Goal: Task Accomplishment & Management: Complete application form

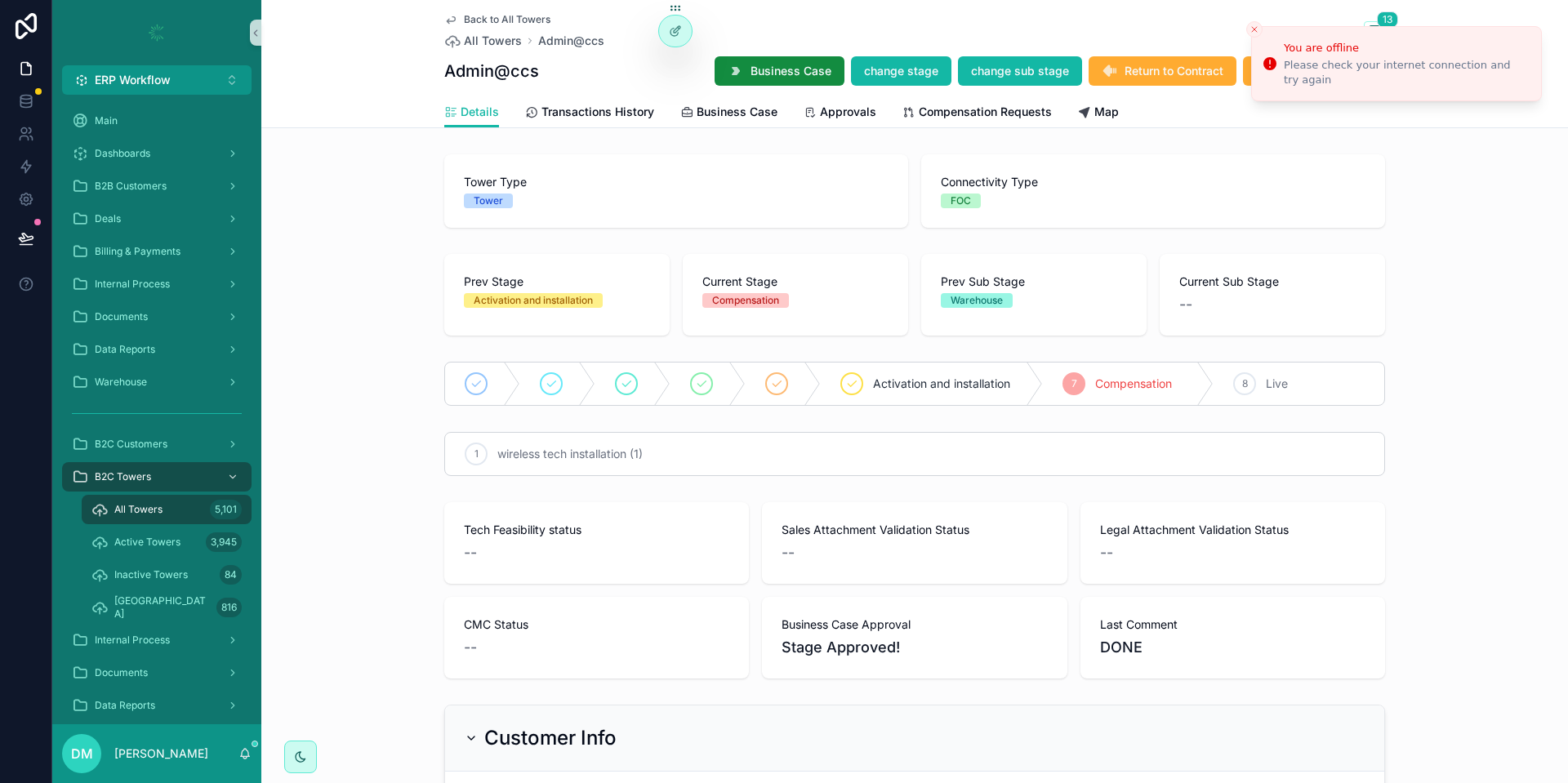
scroll to position [1916, 0]
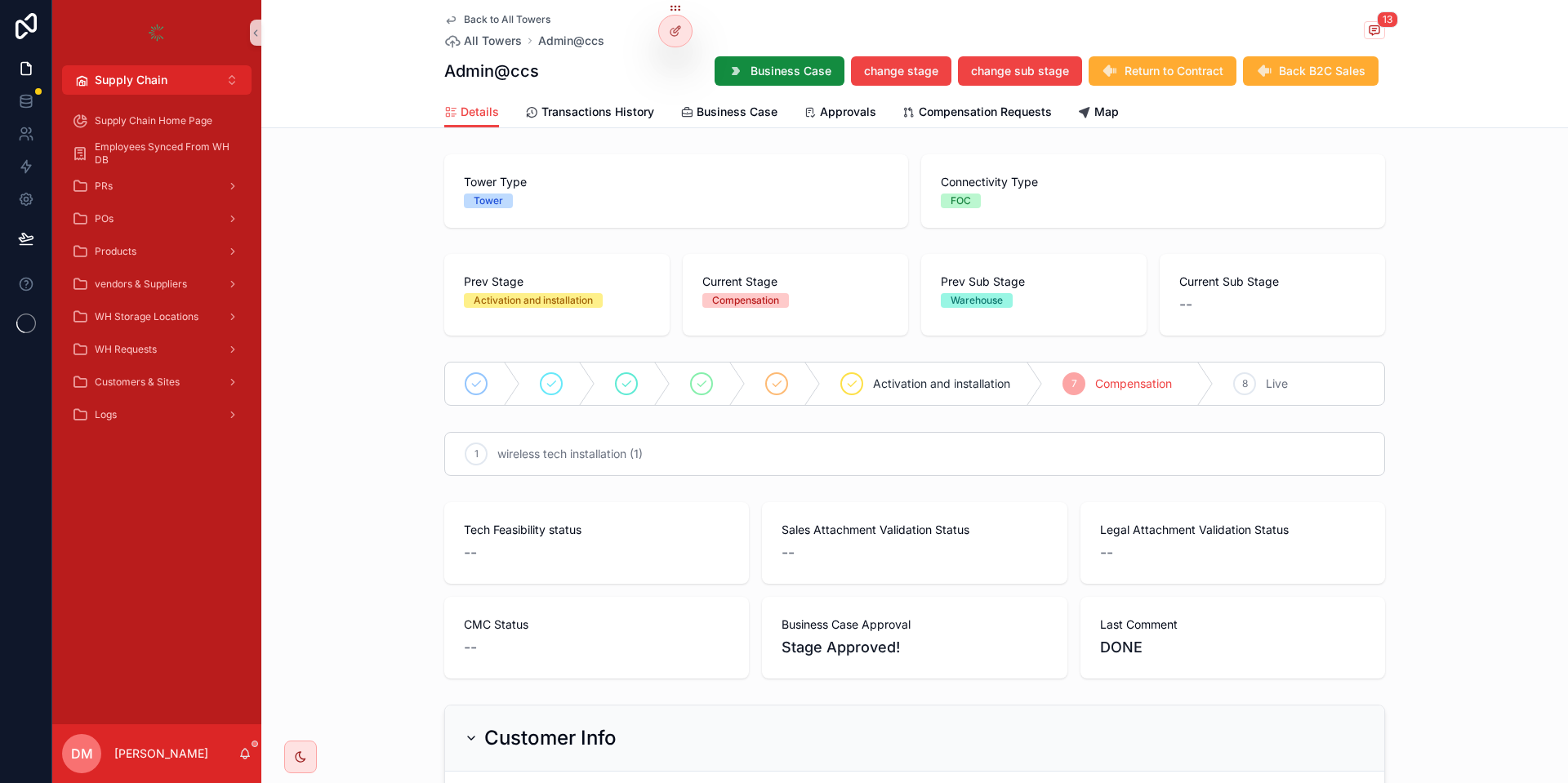
scroll to position [1916, 0]
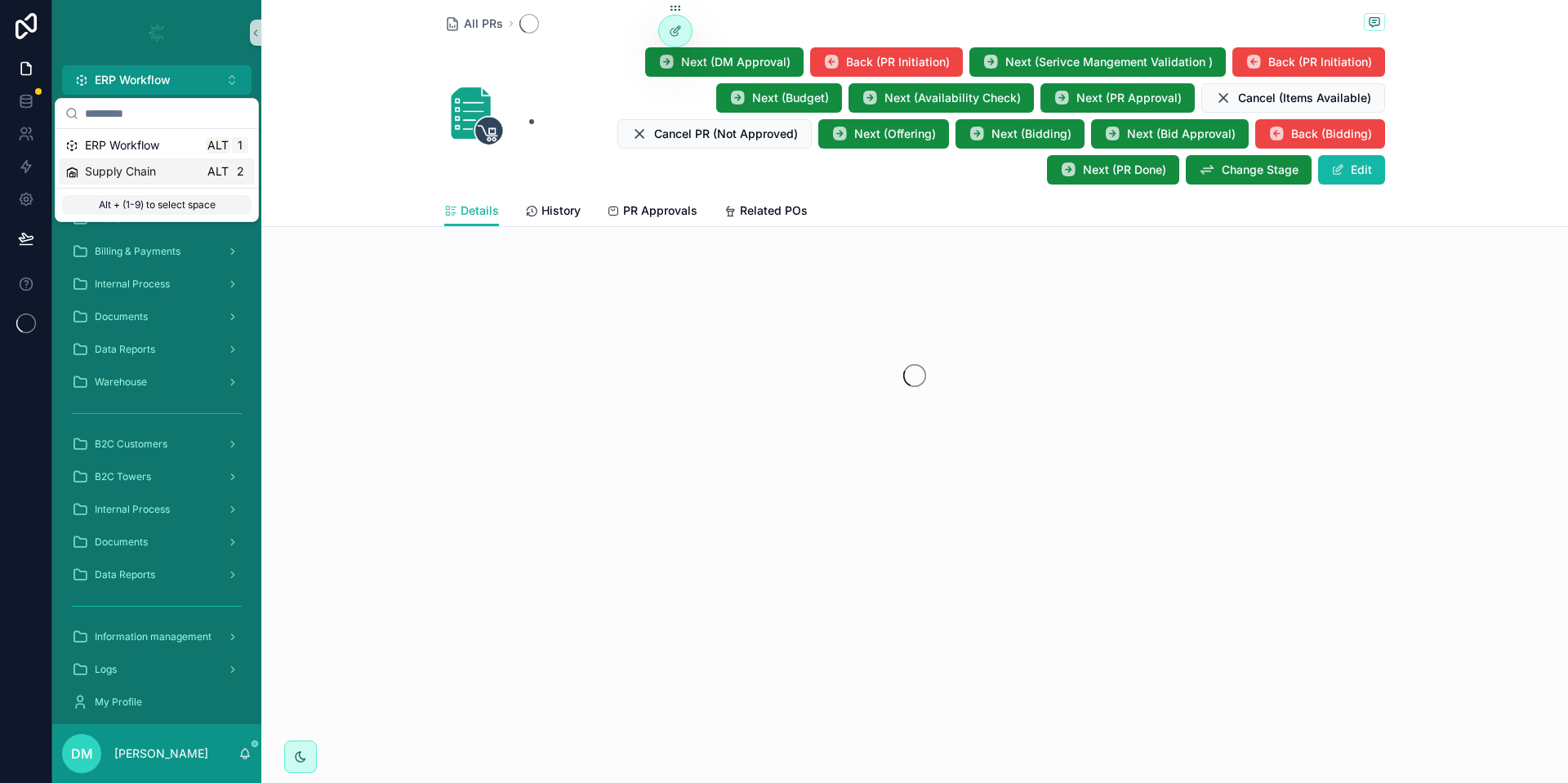
click at [173, 155] on div "ERP Workflow Alt 1" at bounding box center [157, 145] width 196 height 26
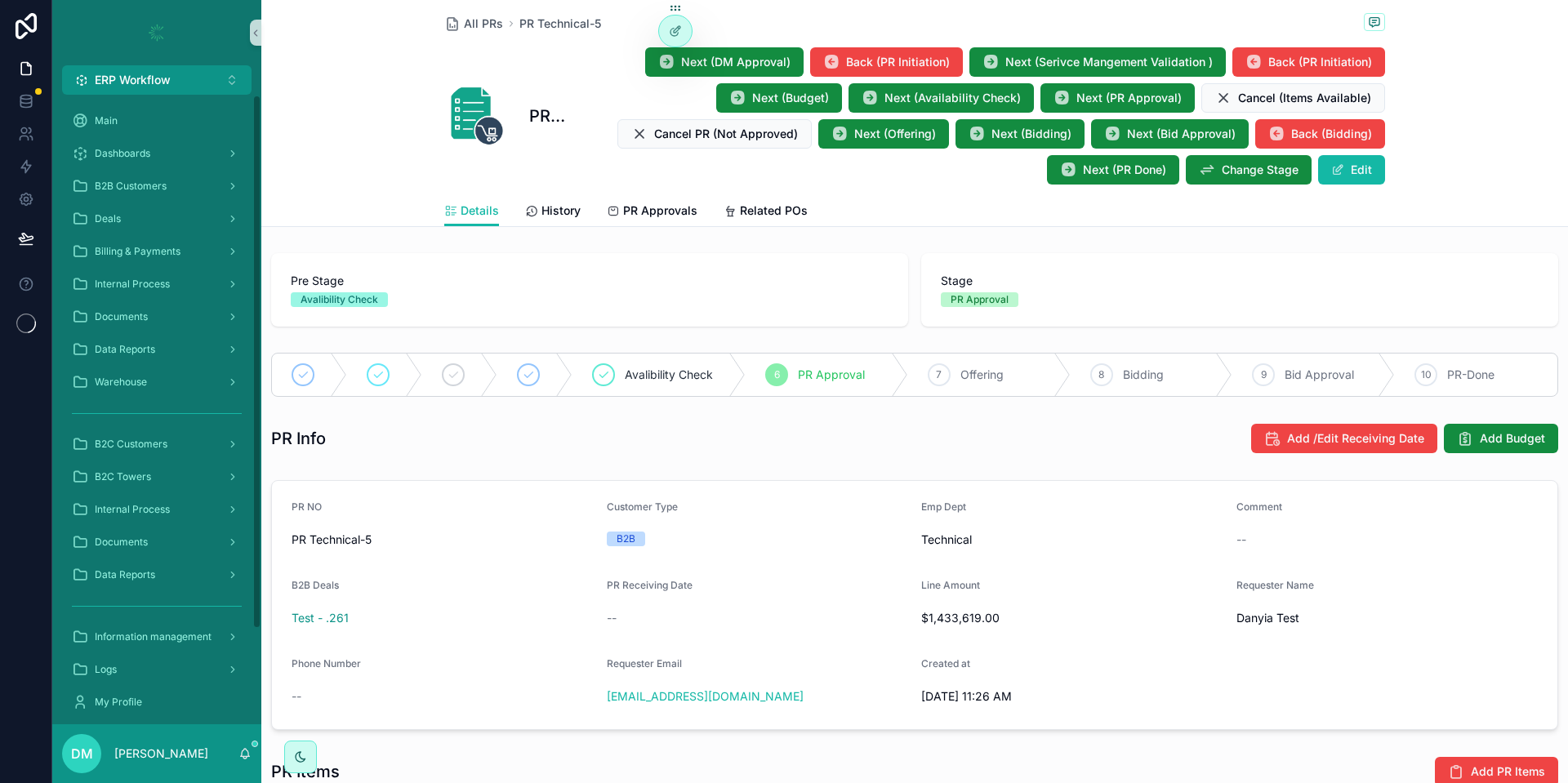
click at [133, 54] on div "scrollable content" at bounding box center [157, 33] width 209 height 65
click at [146, 76] on span "ERP Workflow" at bounding box center [132, 80] width 76 height 17
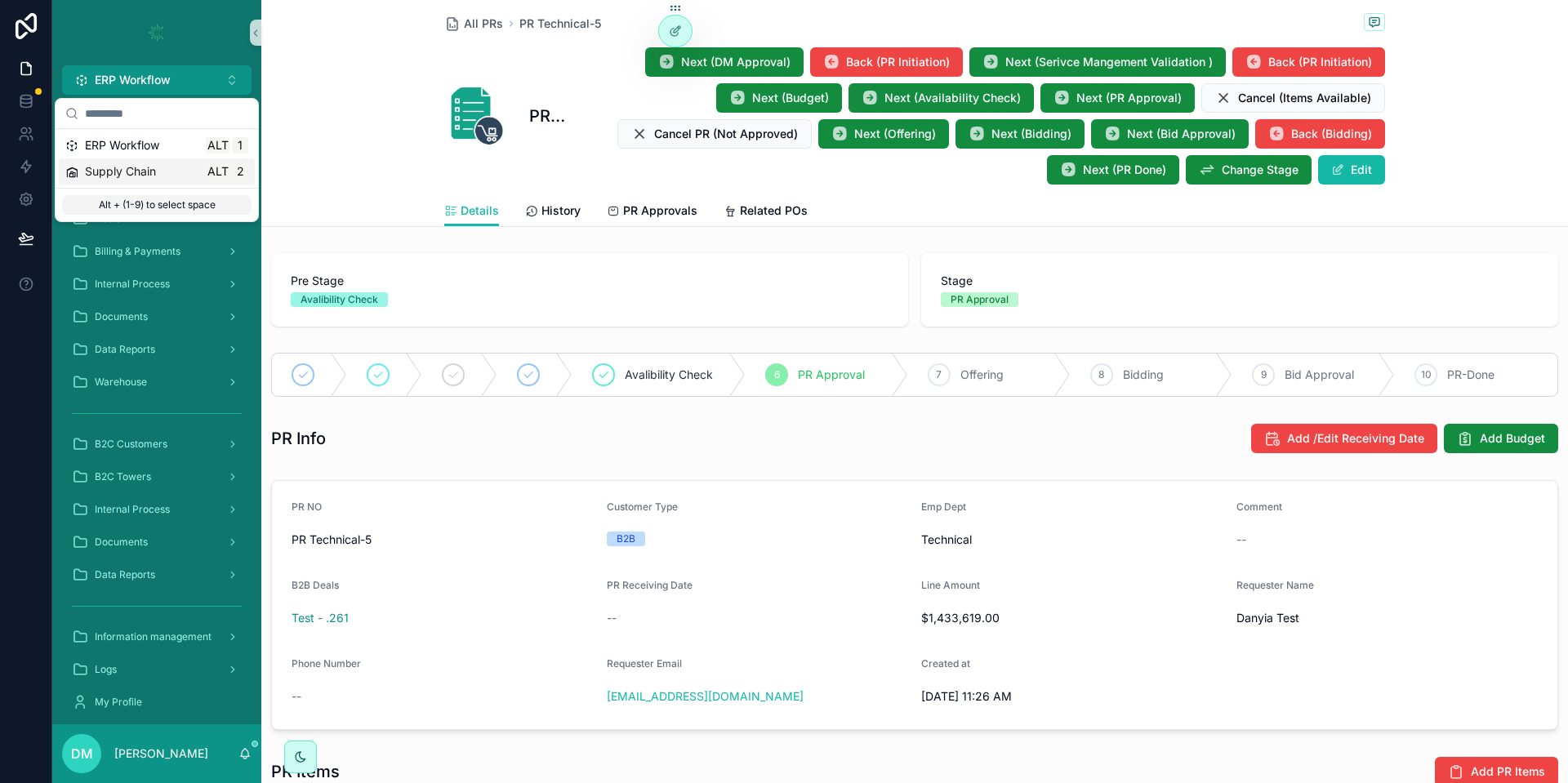
click at [147, 165] on span "Supply Chain" at bounding box center [120, 172] width 71 height 17
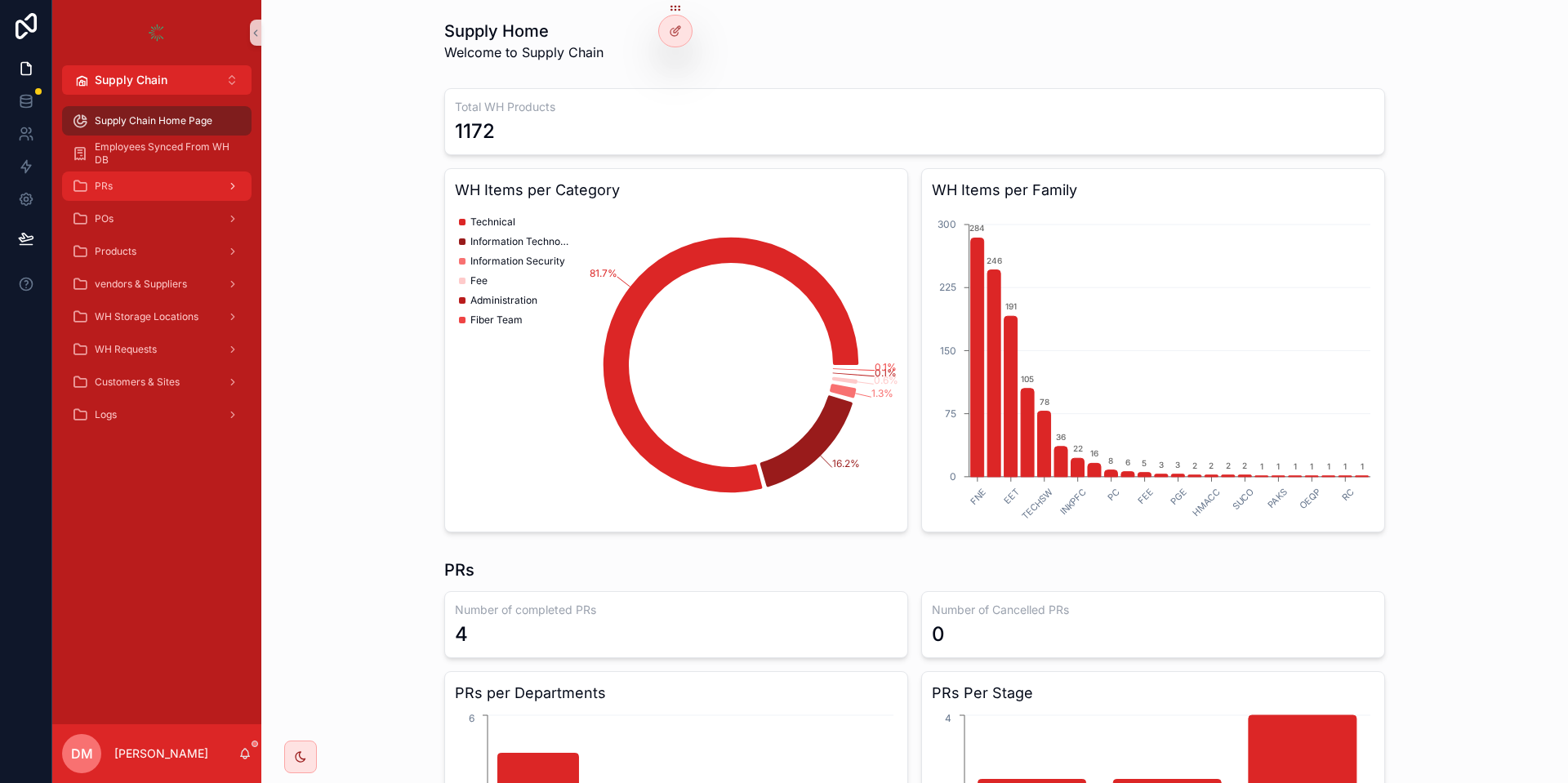
click at [171, 176] on div "PRs" at bounding box center [157, 186] width 170 height 26
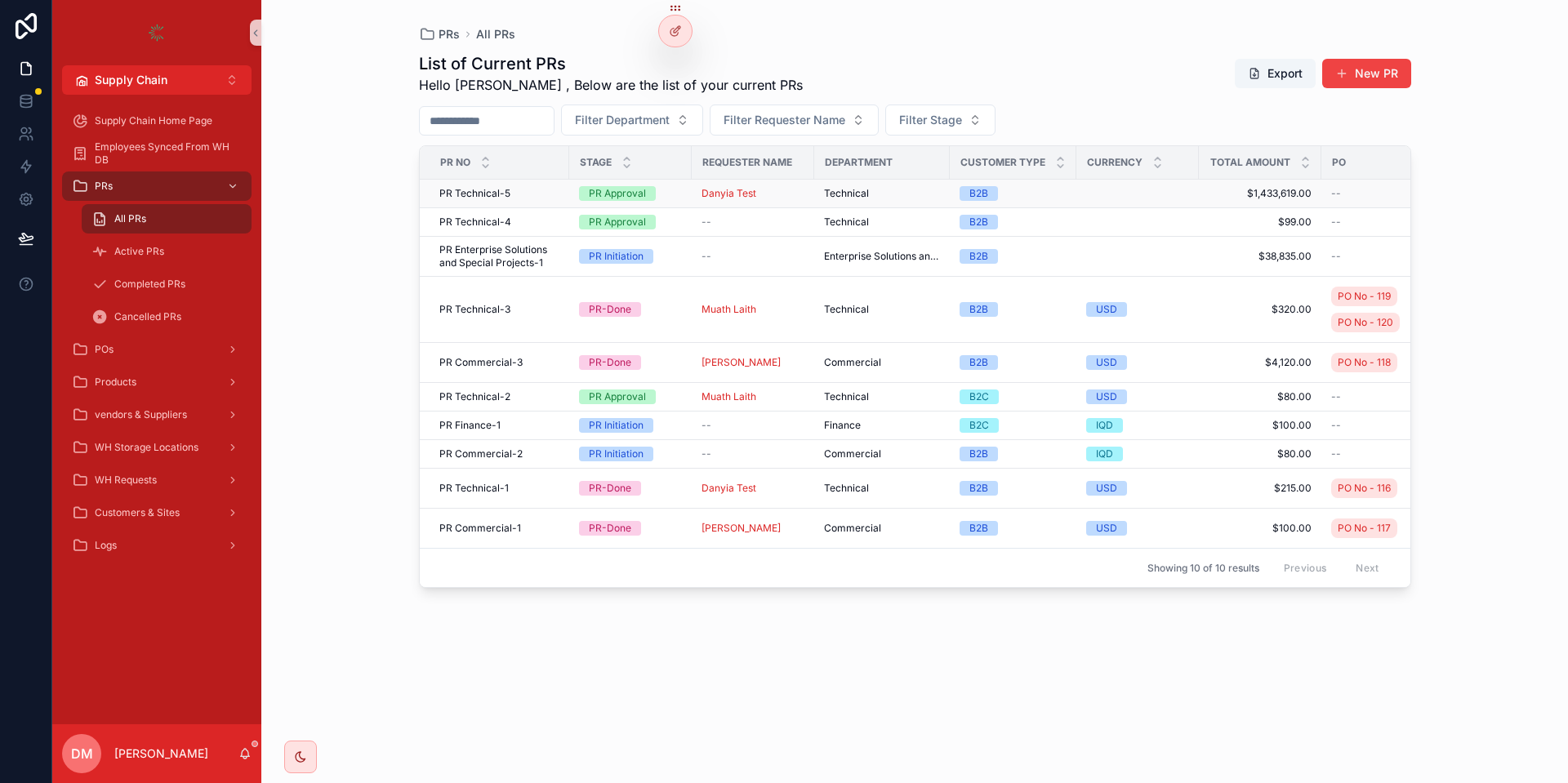
click at [545, 198] on div "PR Technical-5 PR Technical-5" at bounding box center [499, 193] width 120 height 13
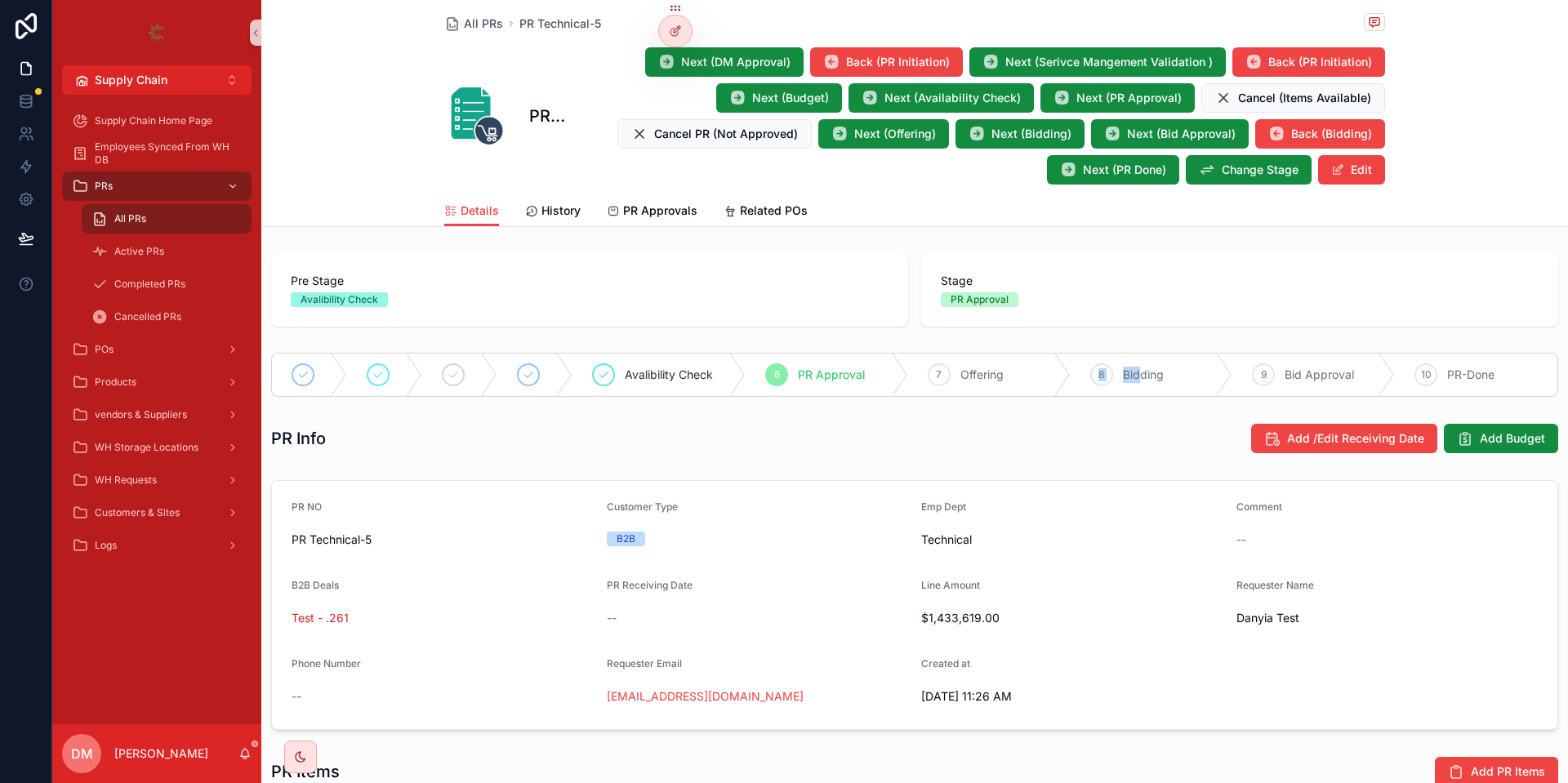
drag, startPoint x: 997, startPoint y: 376, endPoint x: 1137, endPoint y: 389, distance: 140.6
click at [1137, 389] on div "Avalibility Check 6 PR Approval 7 Offering 8 Bidding 9 Bid Approval 10 PR-Done" at bounding box center [915, 374] width 1287 height 44
drag, startPoint x: 990, startPoint y: 24, endPoint x: 1284, endPoint y: 44, distance: 294.7
click at [1284, 44] on div "All PRs PR Technical-5 PR Technical-5 Next (DM Approval) Back (PR Initiation) N…" at bounding box center [914, 97] width 941 height 195
click at [1075, 19] on div "All PRs PR Technical-5" at bounding box center [914, 23] width 941 height 20
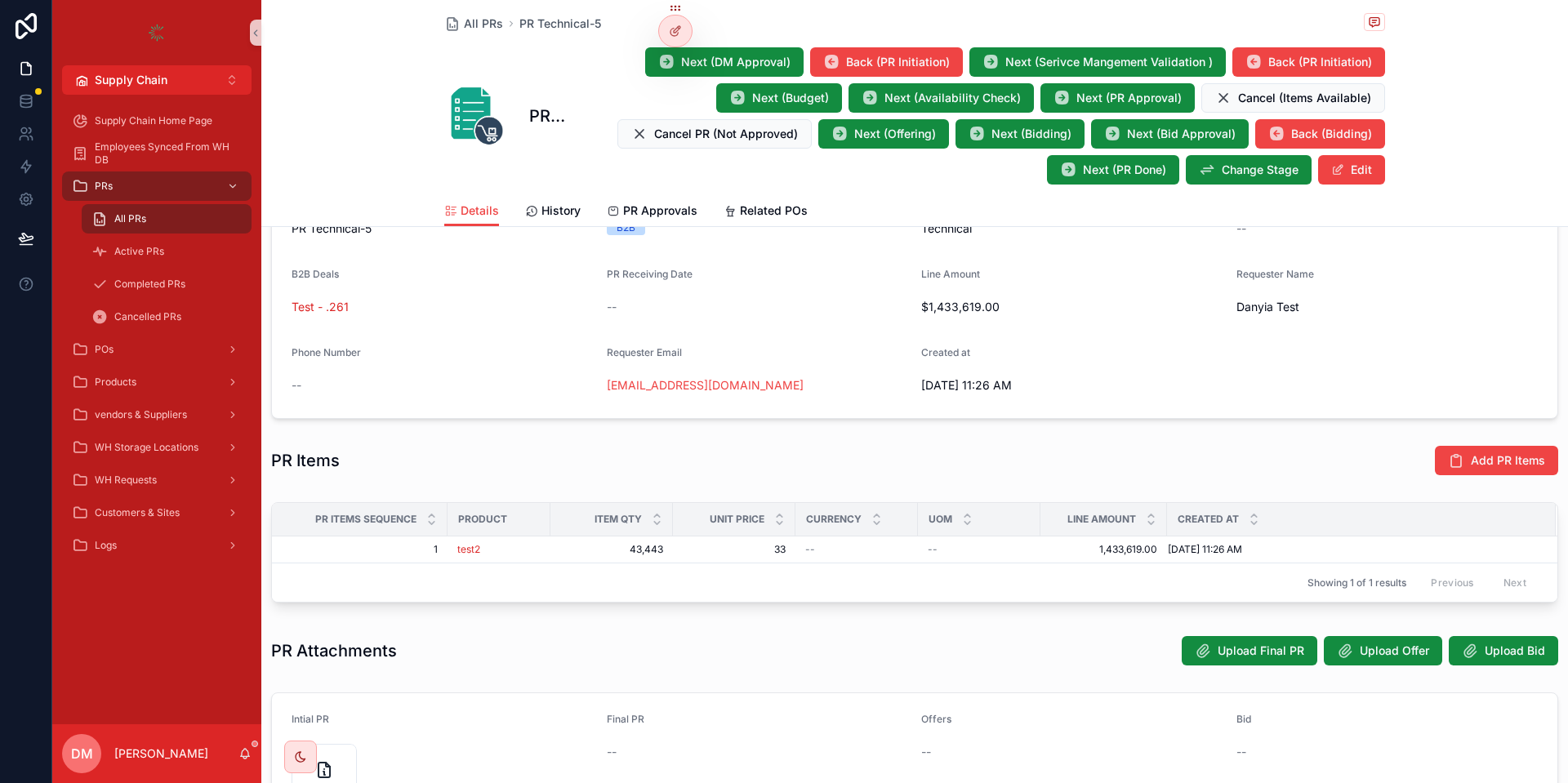
scroll to position [278, 0]
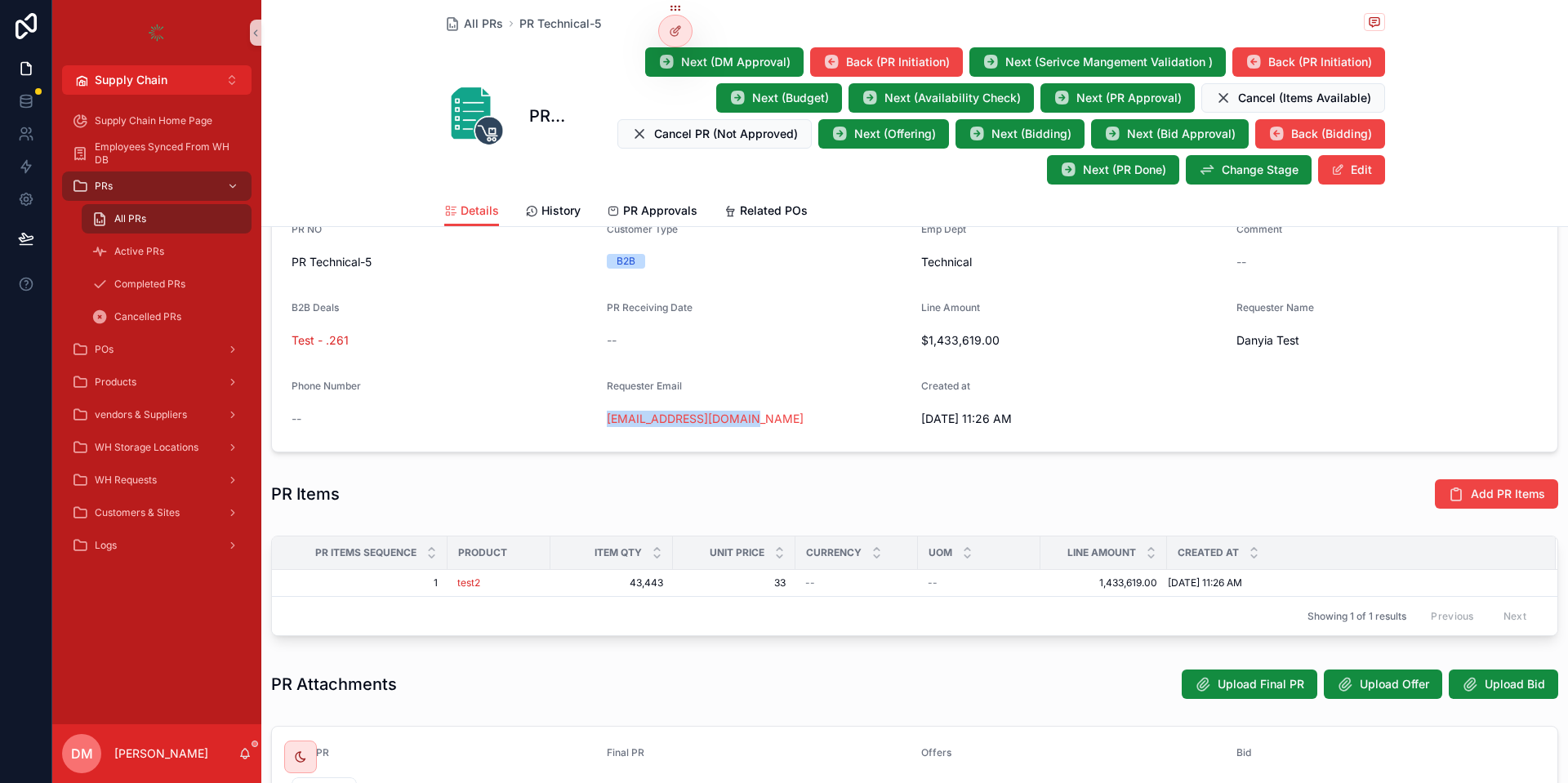
drag, startPoint x: 603, startPoint y: 420, endPoint x: 821, endPoint y: 435, distance: 218.5
click at [821, 435] on form "PR NO PR Technical-5 Customer Type B2B Emp Dept Technical Comment -- B2B Deals …" at bounding box center [915, 327] width 1286 height 248
click at [745, 299] on form "PR NO PR Technical-5 Customer Type B2B Emp Dept Technical Comment -- B2B Deals …" at bounding box center [915, 327] width 1286 height 248
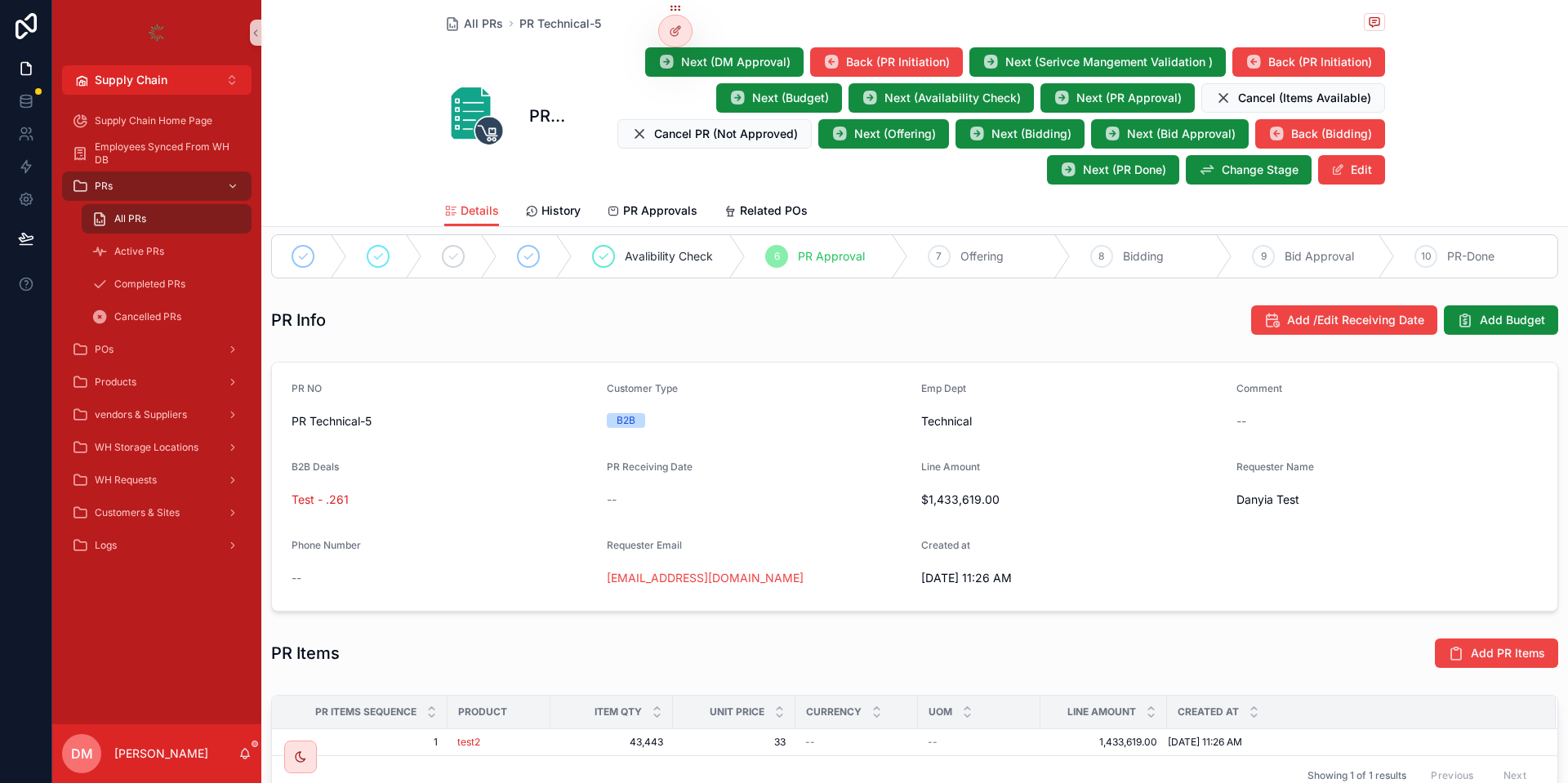
scroll to position [82, 0]
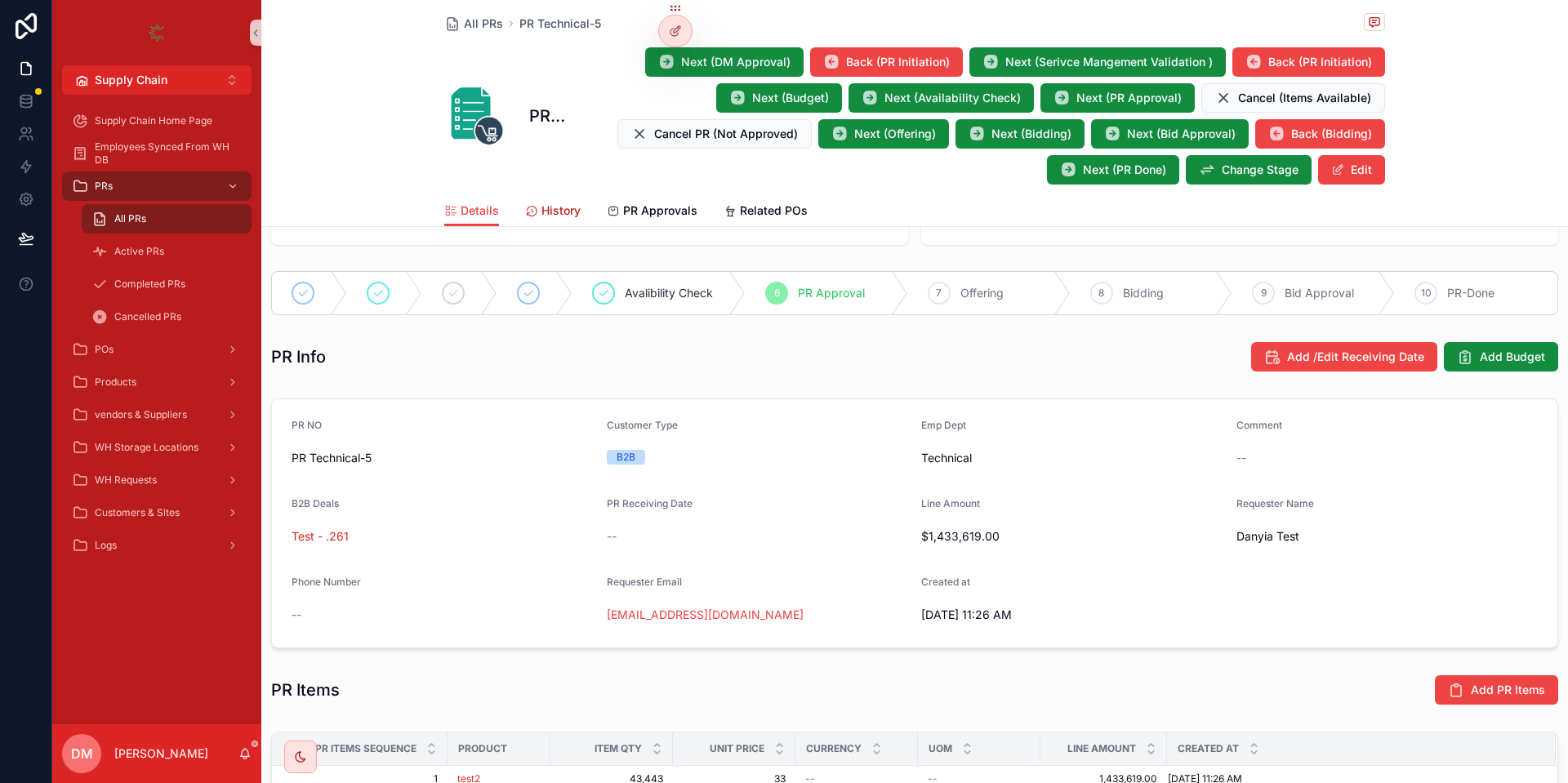
click at [550, 206] on span "History" at bounding box center [560, 211] width 39 height 17
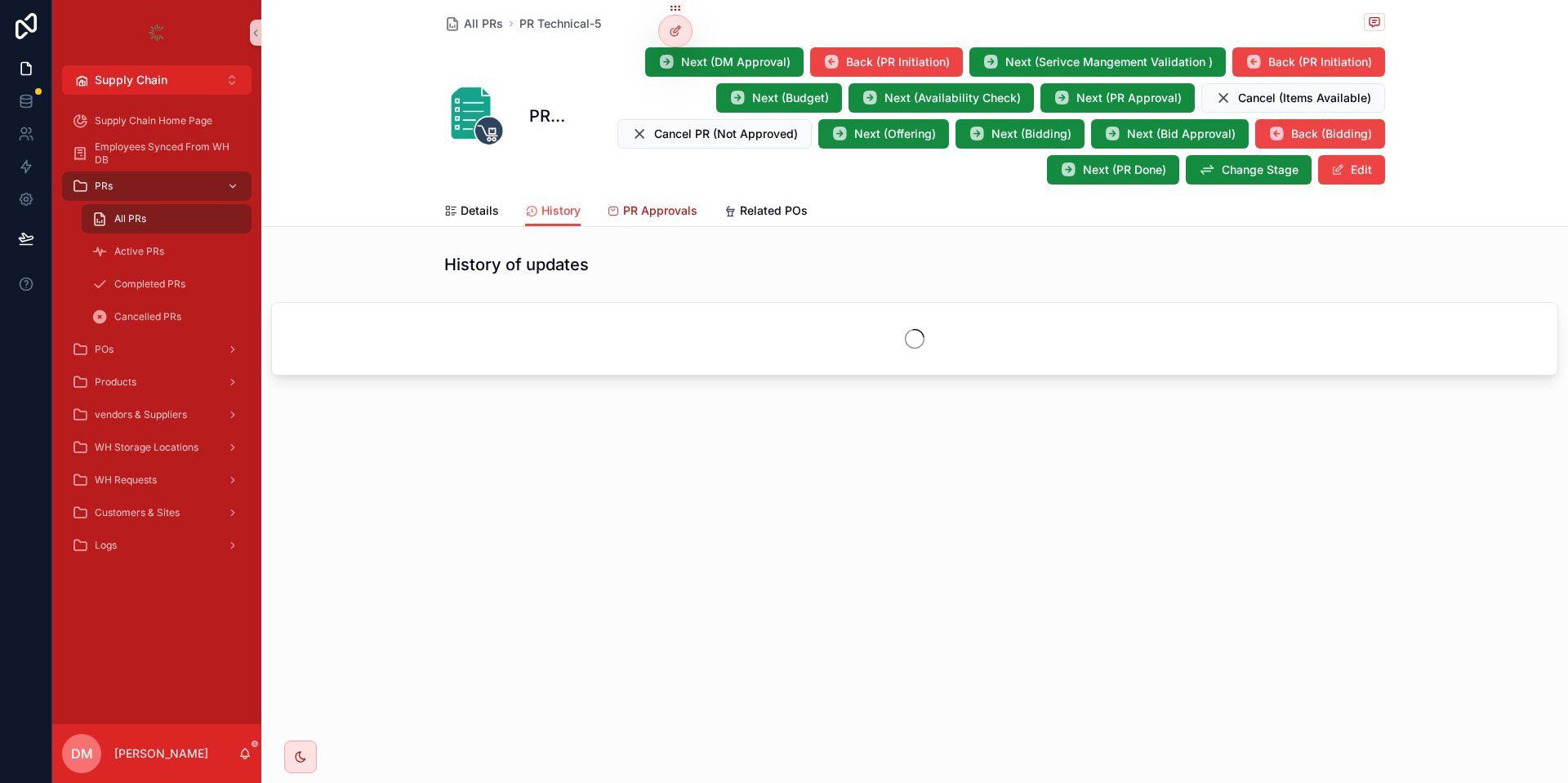
click at [664, 207] on span "PR Approvals" at bounding box center [660, 211] width 75 height 17
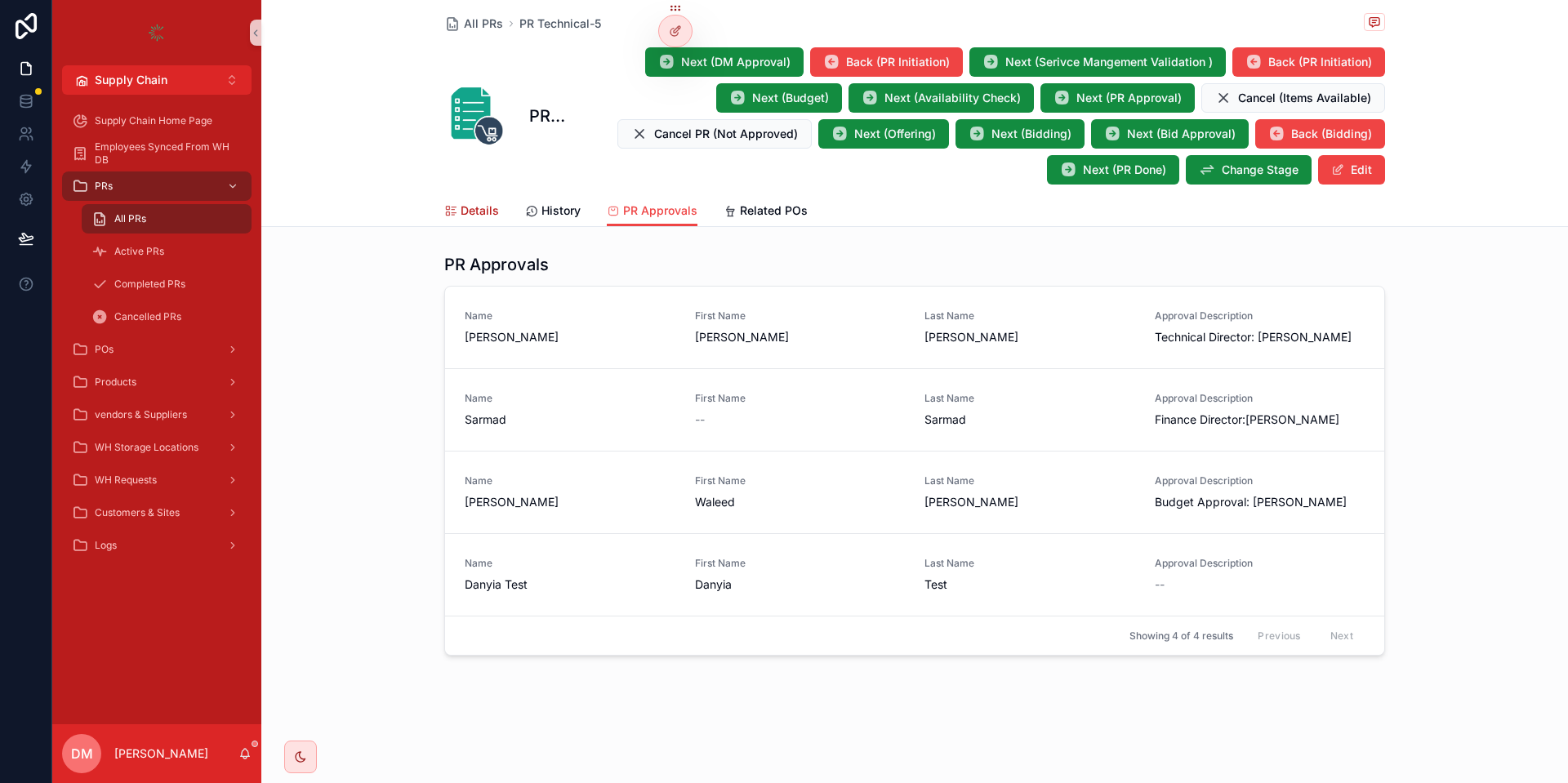
click at [480, 213] on span "Details" at bounding box center [480, 211] width 39 height 17
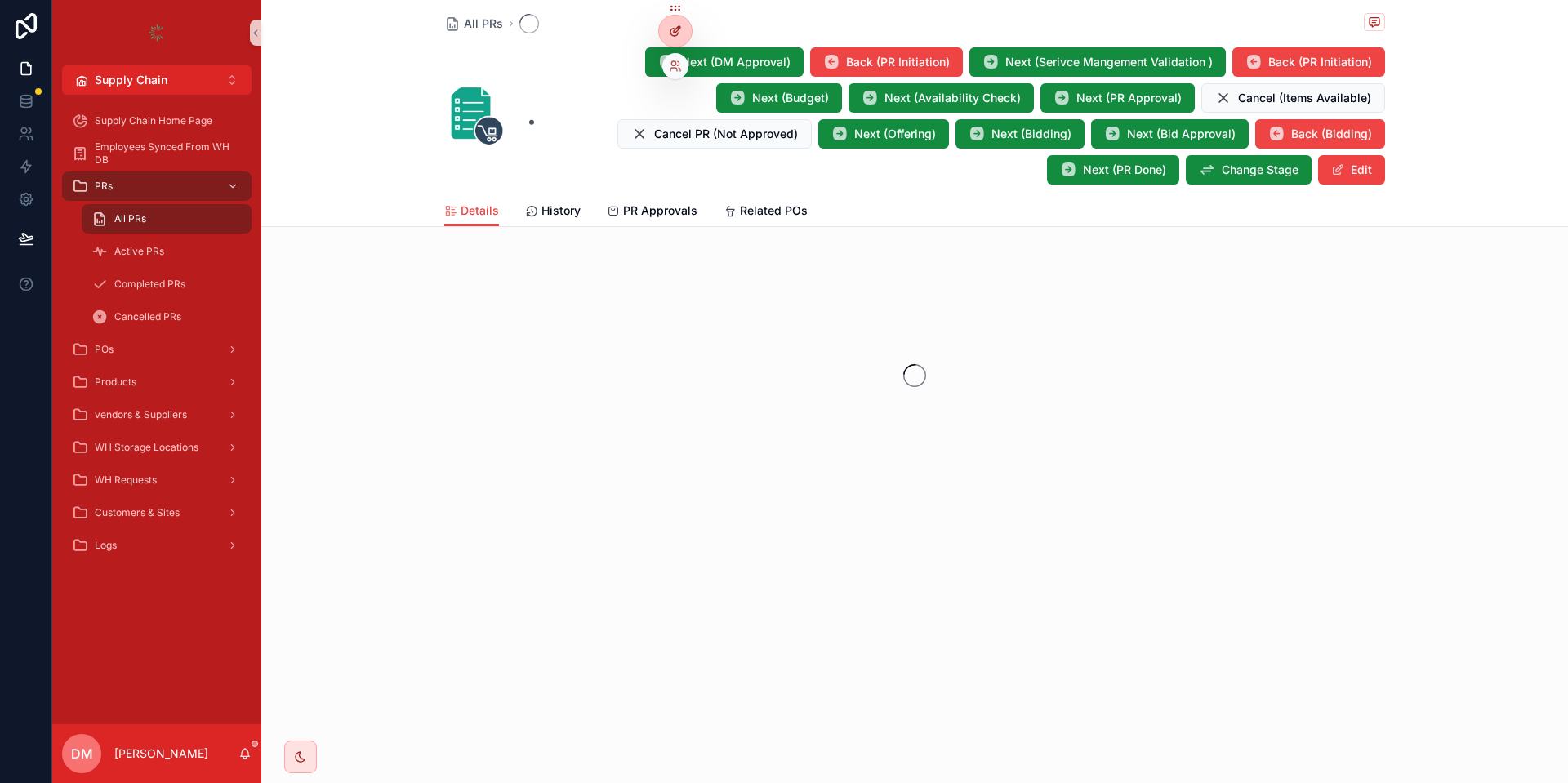
click at [670, 24] on icon at bounding box center [676, 31] width 13 height 13
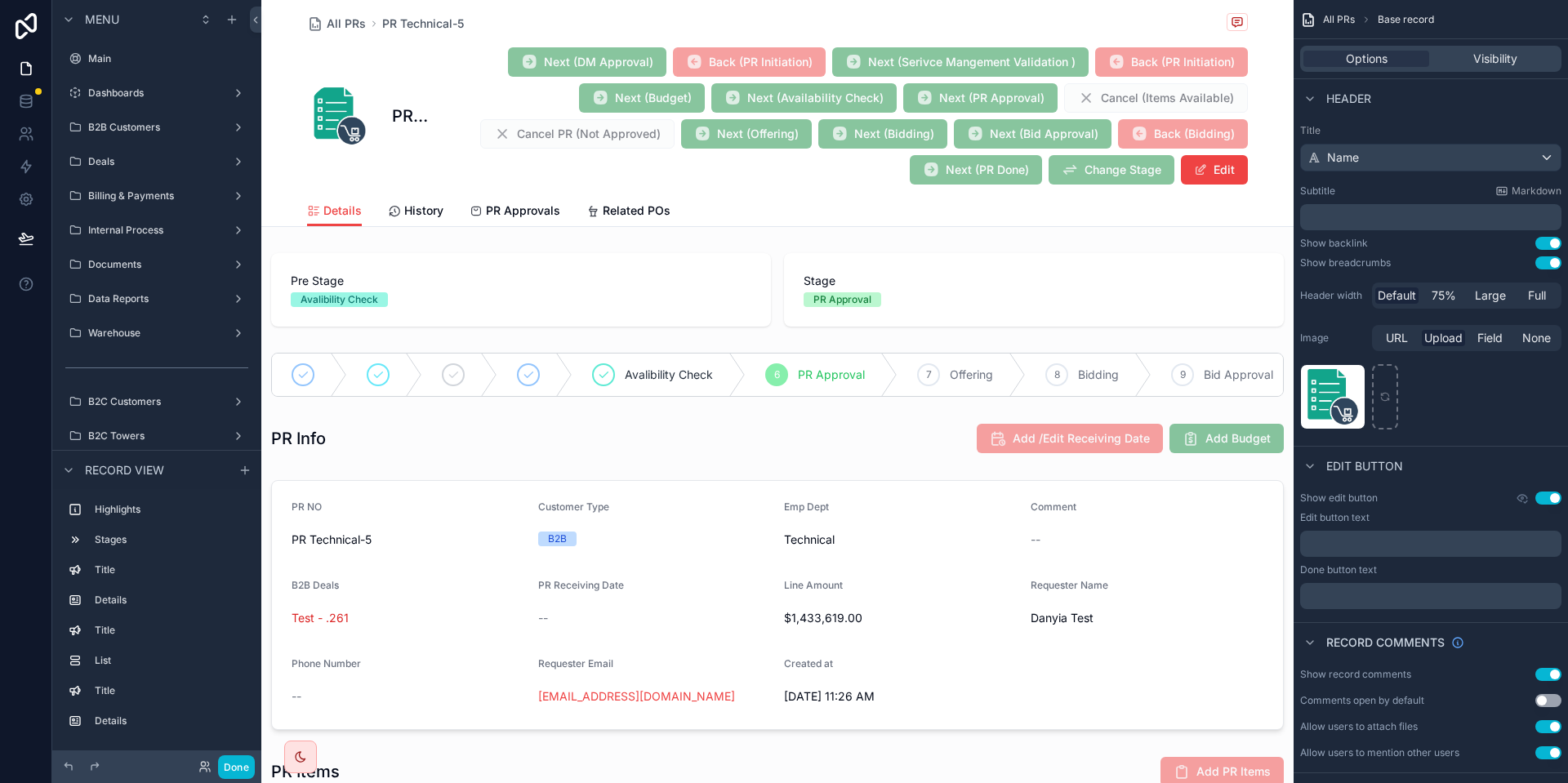
click at [470, 391] on div "scrollable content" at bounding box center [777, 374] width 1032 height 57
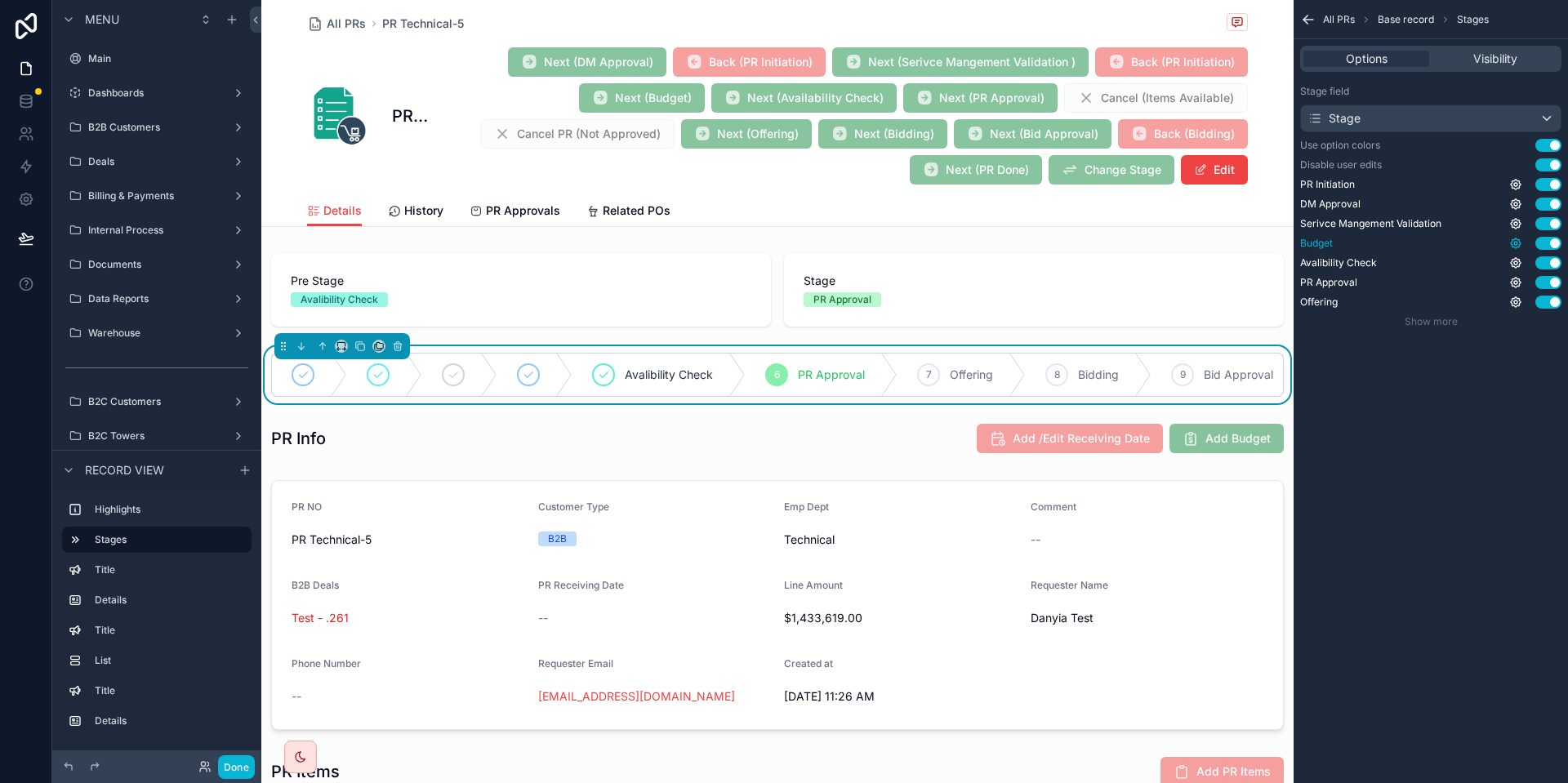
click at [1511, 245] on icon "scrollable content" at bounding box center [1516, 244] width 13 height 13
click at [1375, 393] on div "All PRs Base record Stages Options Visibility Stage field Stage Use option colo…" at bounding box center [1431, 391] width 275 height 783
click at [1300, 17] on div "All PRs Base record Stages" at bounding box center [1431, 19] width 275 height 39
click at [1309, 20] on icon "scrollable content" at bounding box center [1308, 20] width 17 height 17
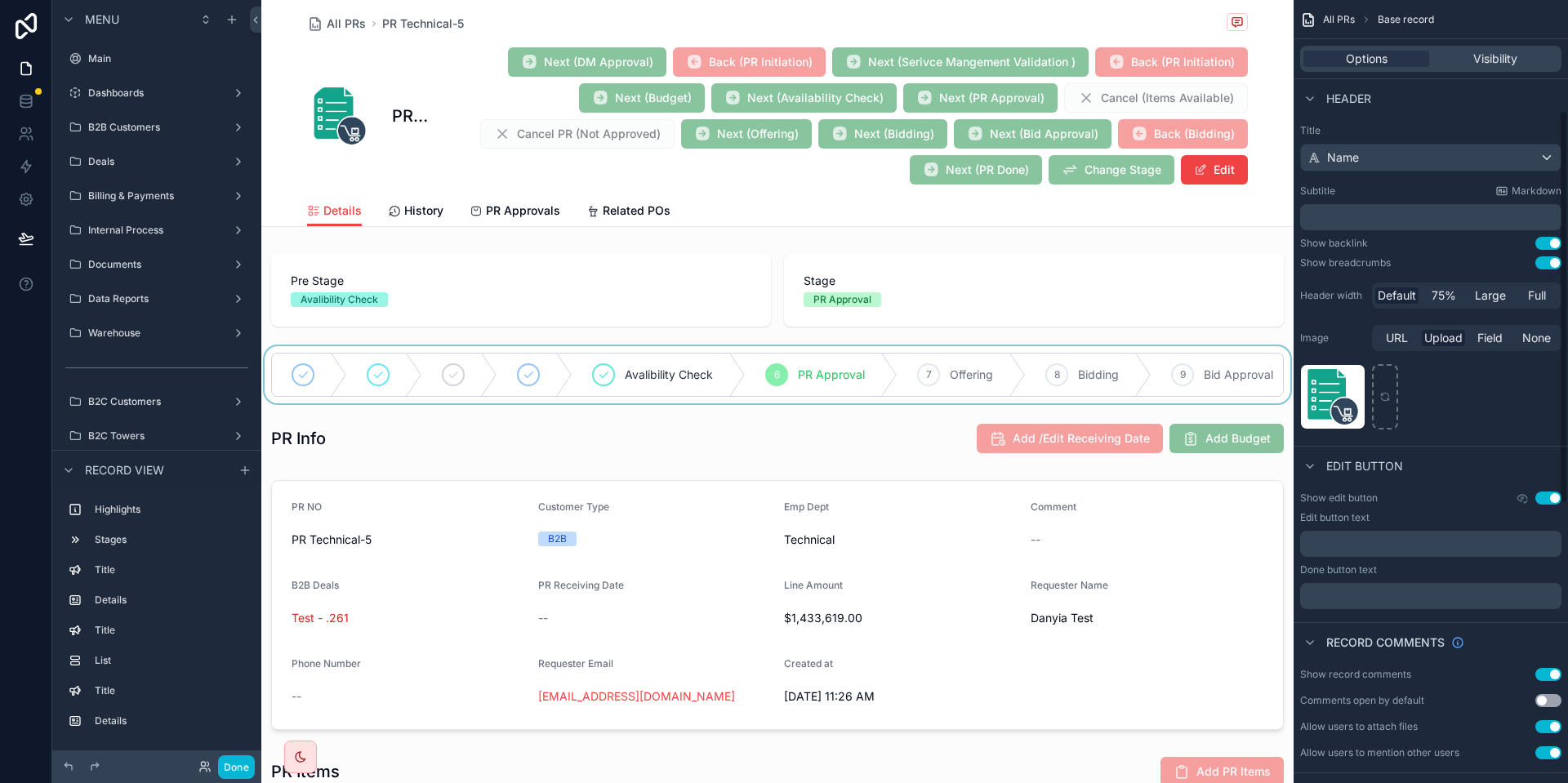
scroll to position [220, 0]
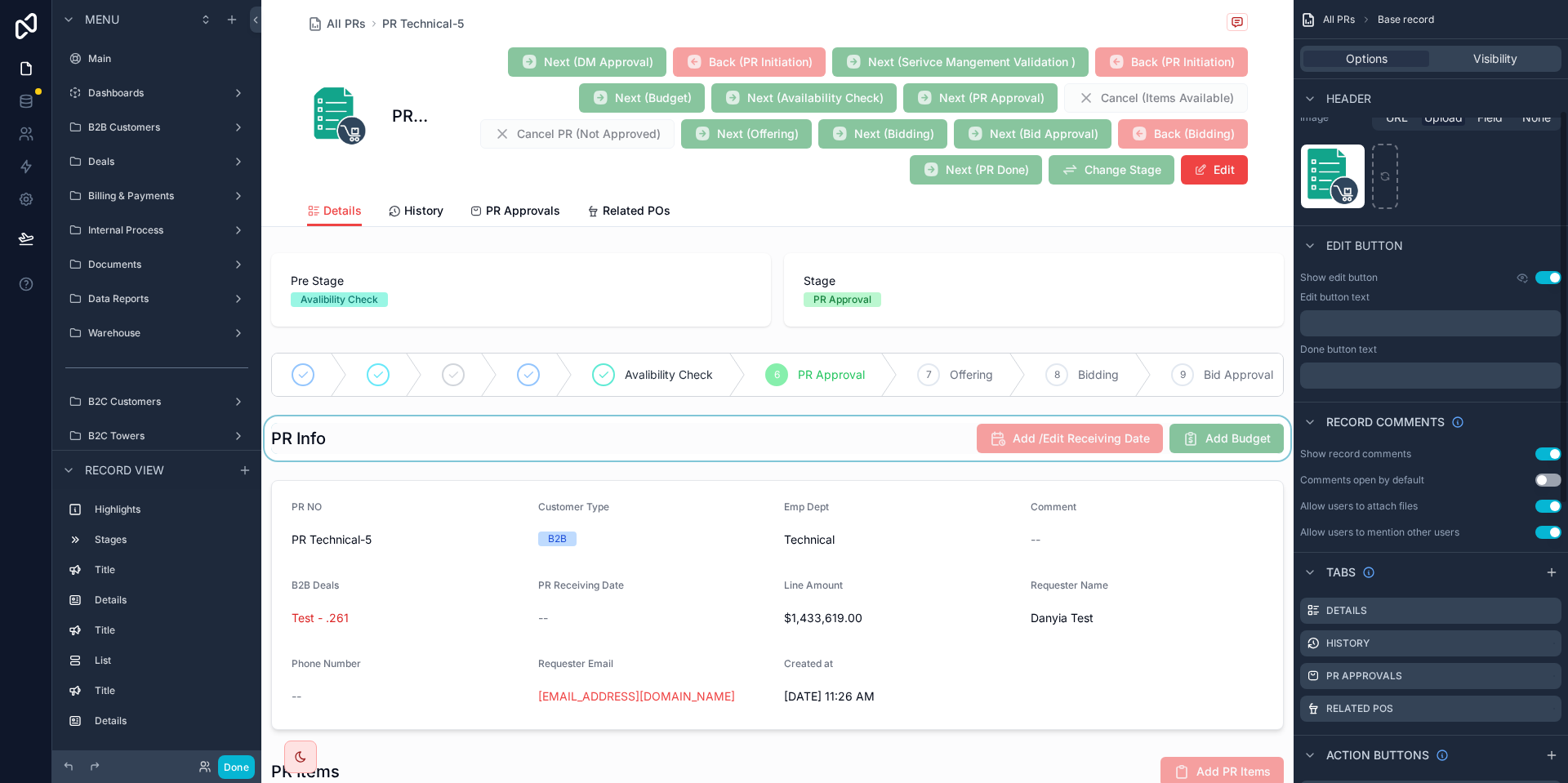
click at [834, 435] on div "scrollable content" at bounding box center [777, 438] width 1032 height 44
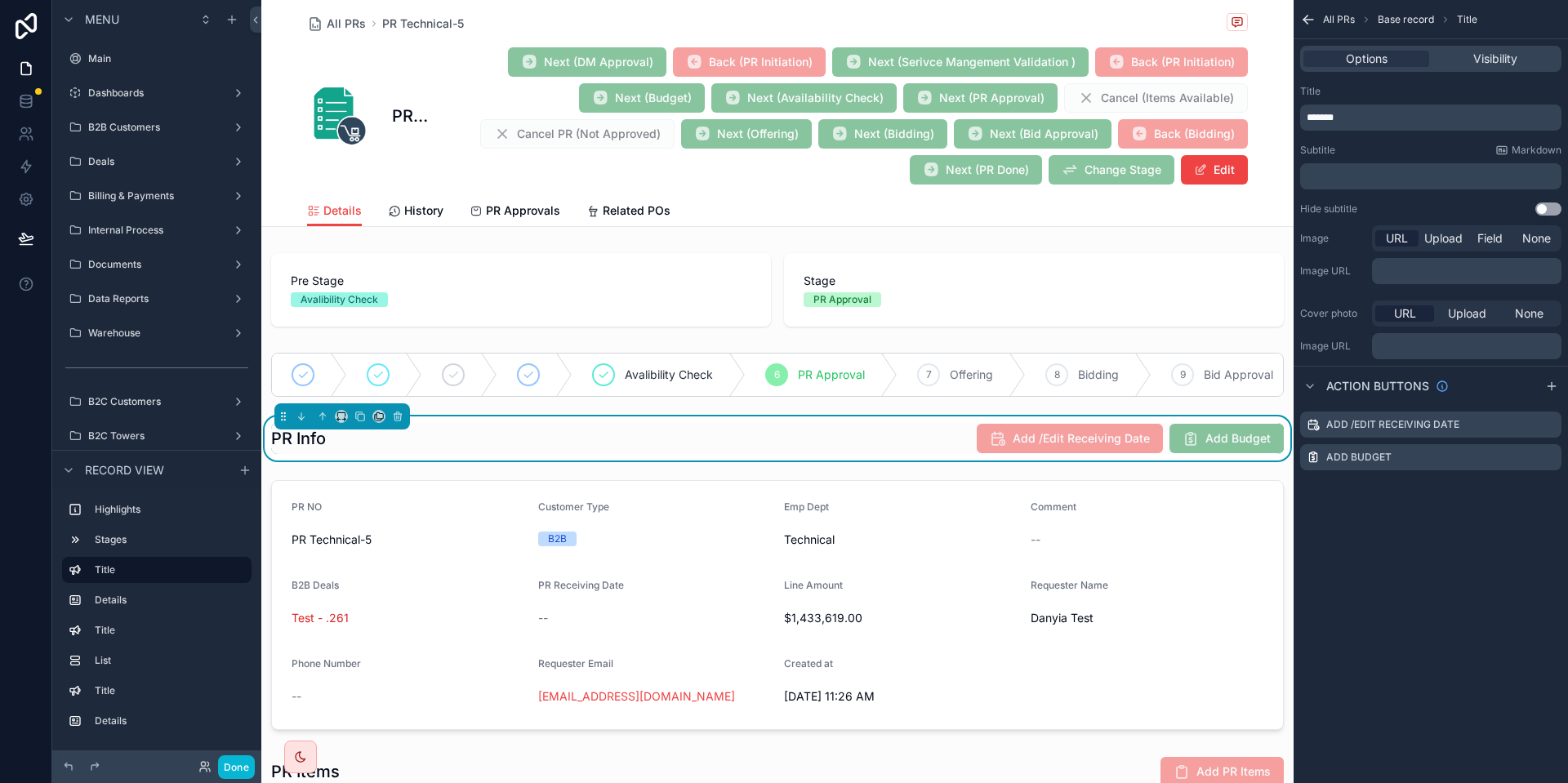
scroll to position [0, 0]
click at [1550, 461] on icon "scrollable content" at bounding box center [1549, 457] width 13 height 13
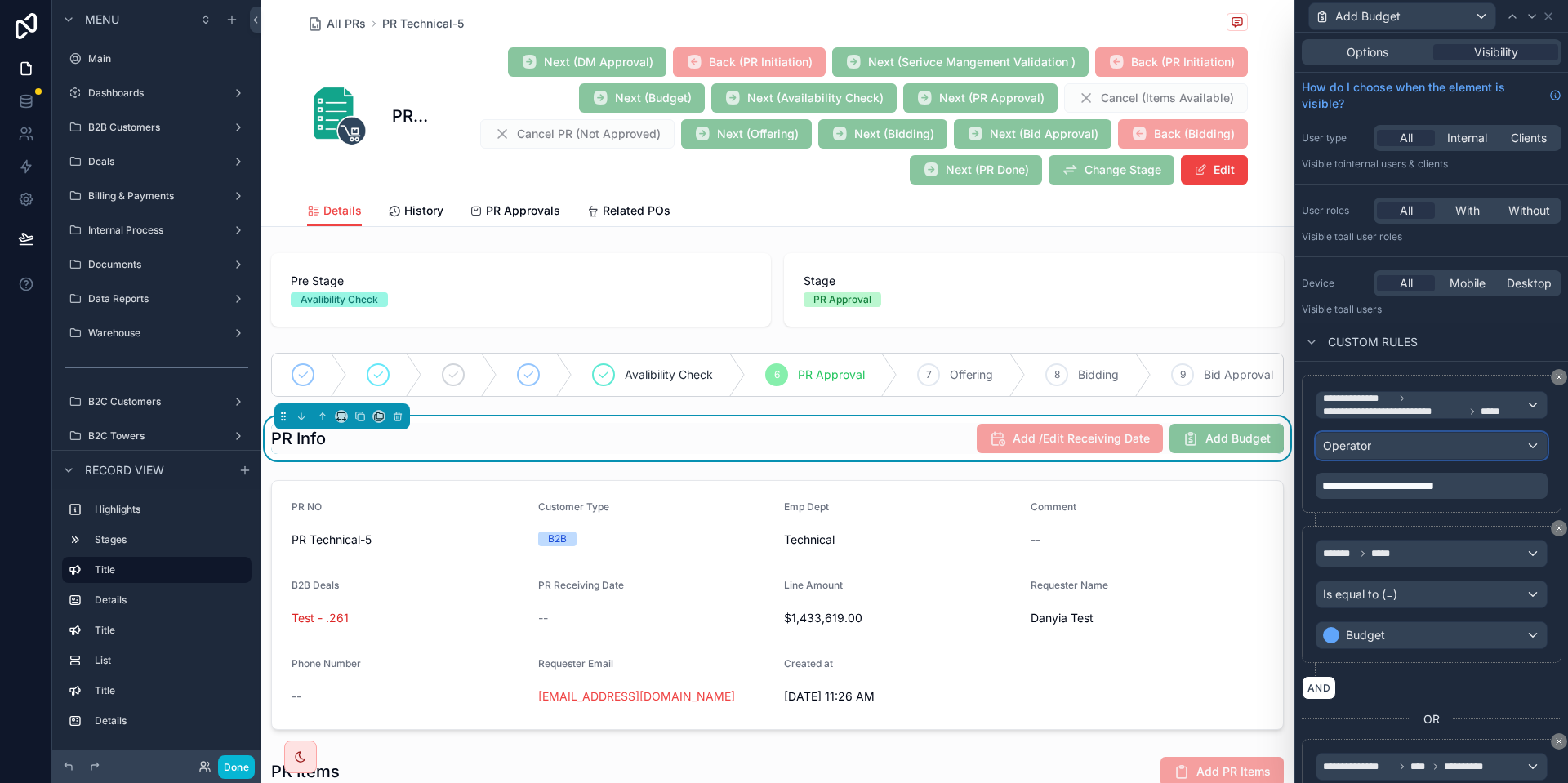
click at [1352, 452] on span "Operator" at bounding box center [1348, 446] width 49 height 17
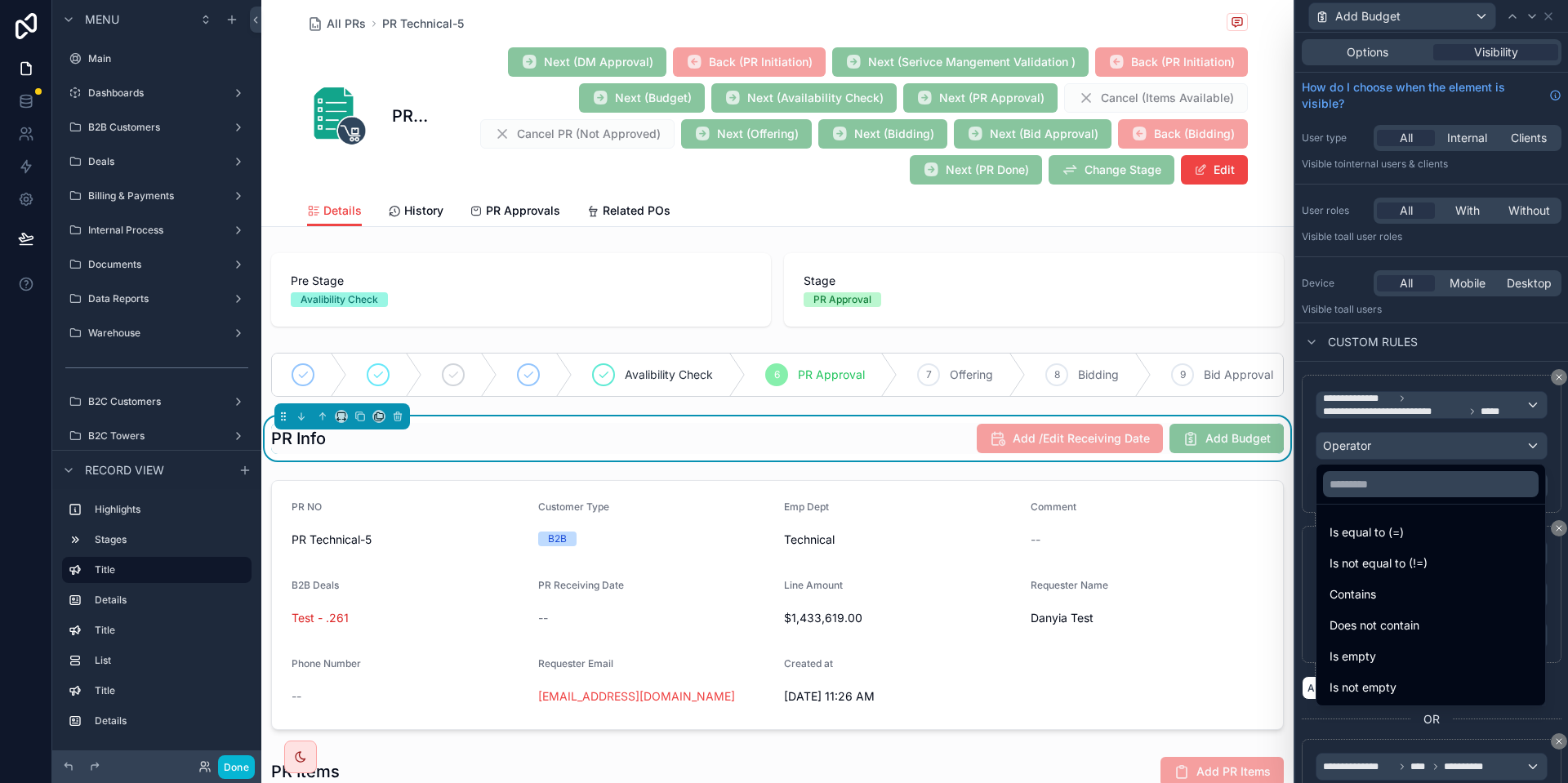
click at [1336, 547] on ul "Is equal to (=) Is not equal to (!=) Contains Does not contain Is empty Is not …" at bounding box center [1431, 605] width 229 height 201
click at [1336, 536] on span "Is equal to (=)" at bounding box center [1366, 532] width 75 height 19
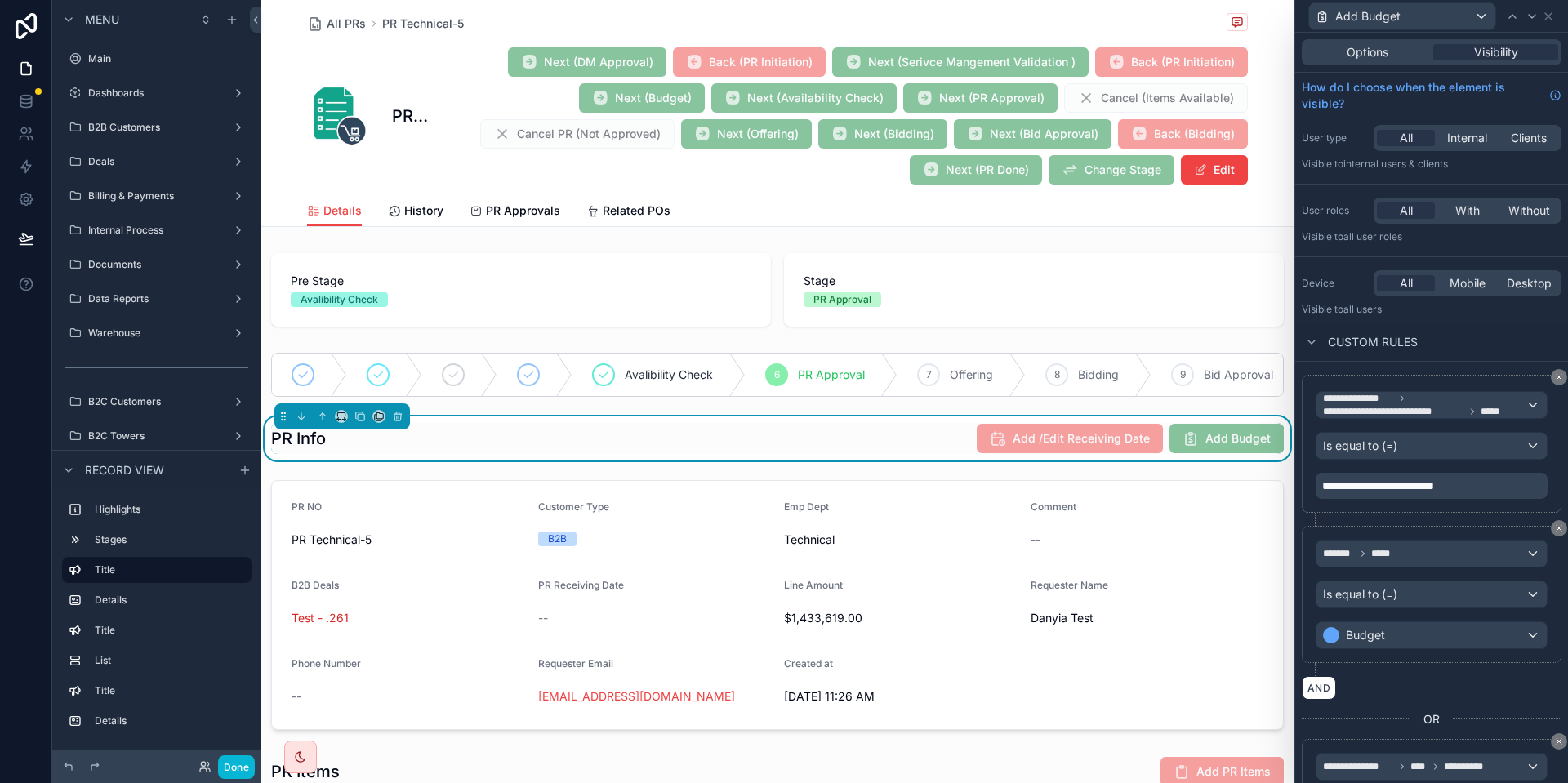
click at [1434, 481] on span "**********" at bounding box center [1379, 486] width 112 height 12
click at [1467, 507] on div "**********" at bounding box center [1431, 444] width 260 height 138
click at [1550, 14] on icon at bounding box center [1549, 17] width 13 height 13
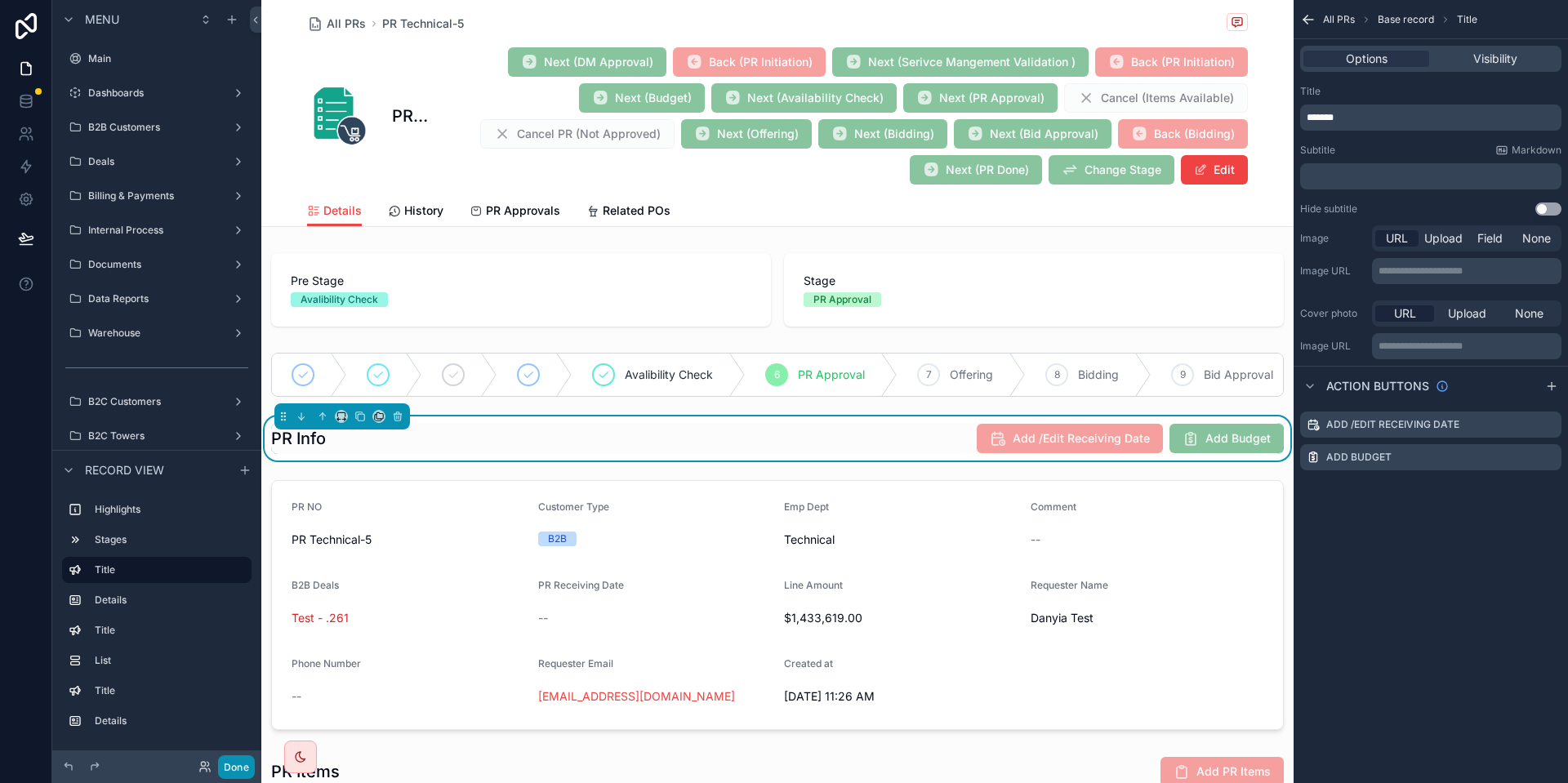
click at [248, 767] on button "Done" at bounding box center [236, 767] width 37 height 23
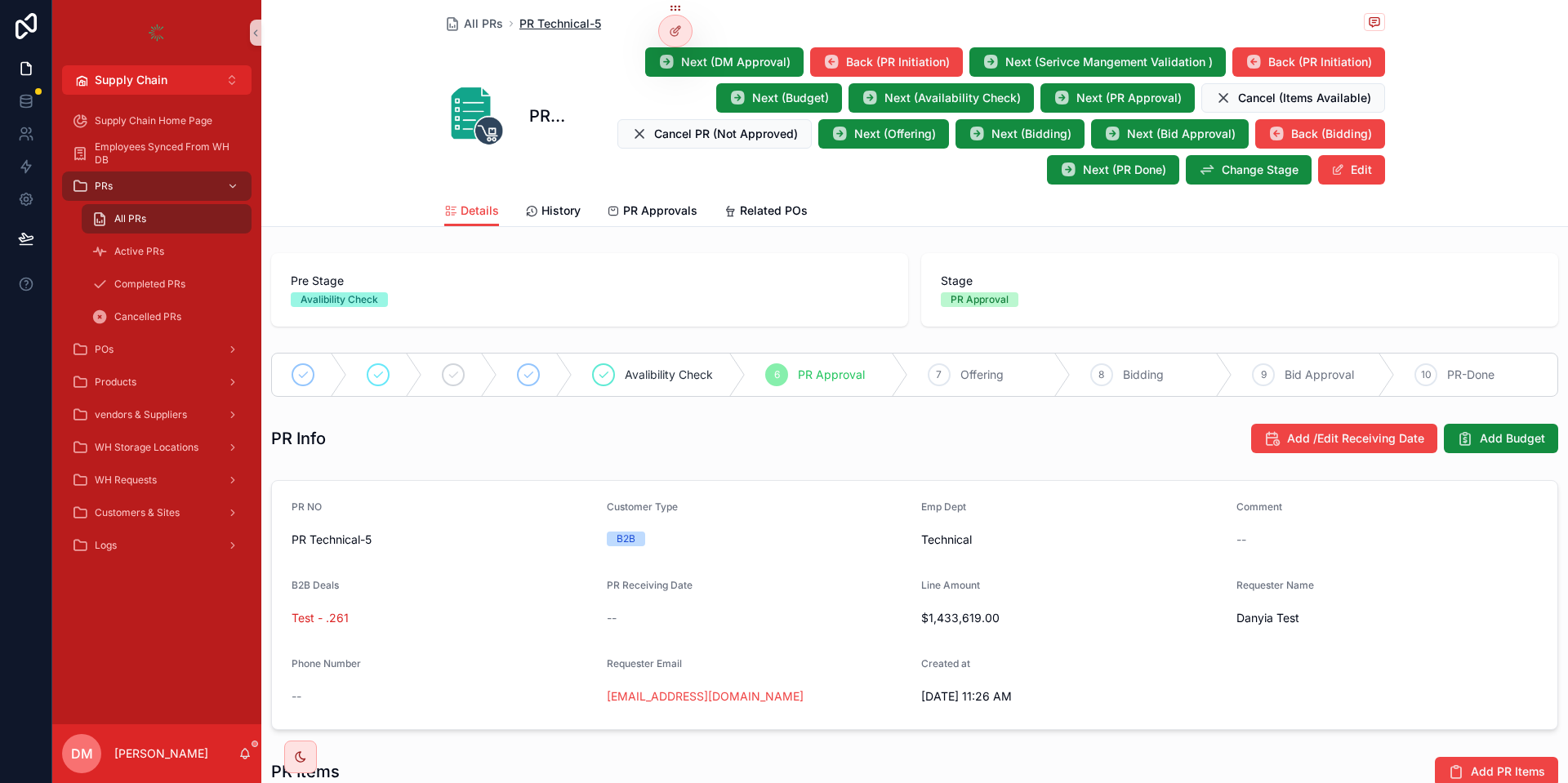
click at [534, 19] on span "PR Technical-5" at bounding box center [560, 24] width 82 height 17
click at [134, 185] on div "PRs" at bounding box center [157, 186] width 170 height 26
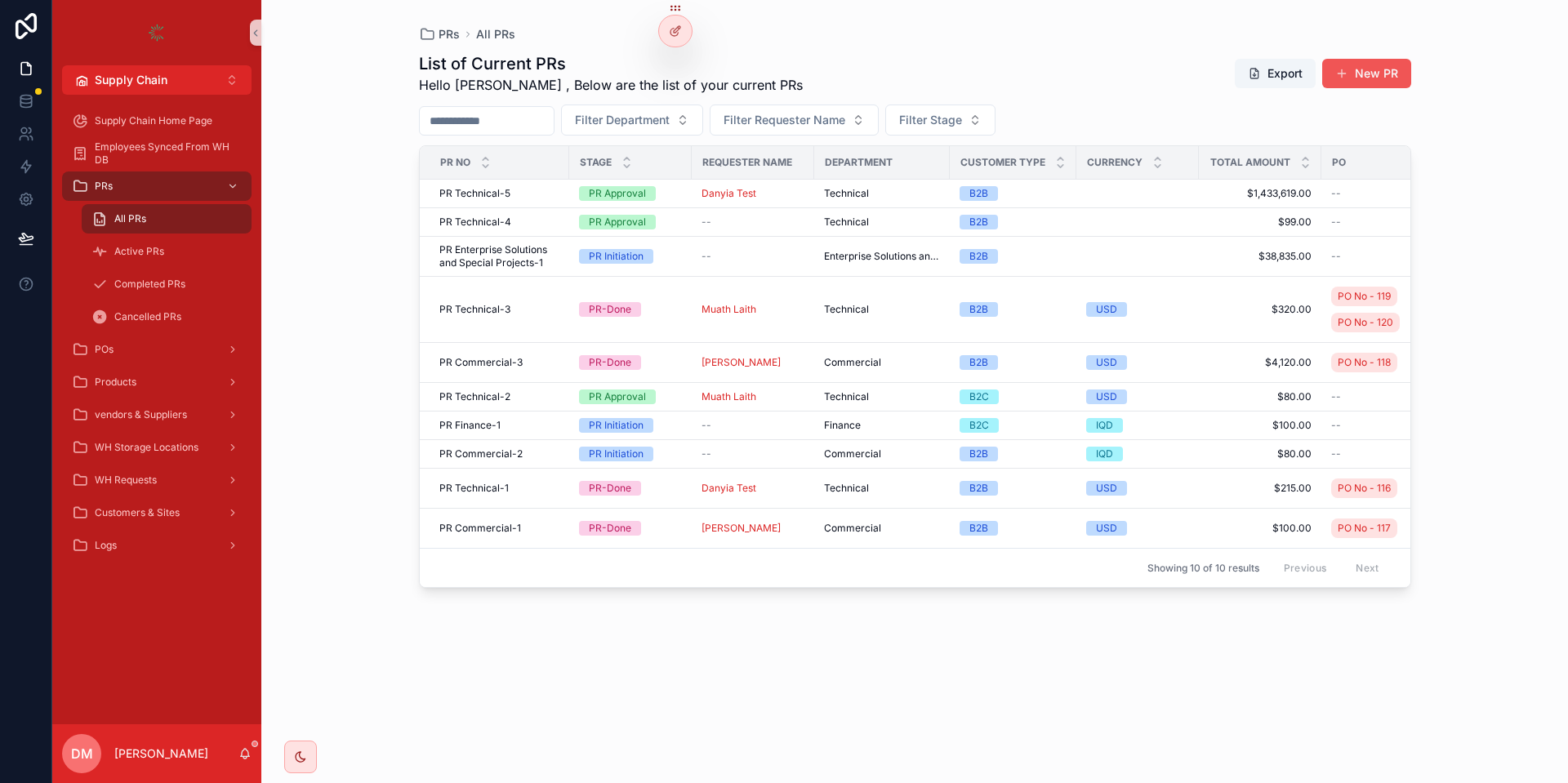
drag, startPoint x: 1294, startPoint y: 86, endPoint x: 1340, endPoint y: 86, distance: 46.0
click at [1340, 86] on div "Export New PR" at bounding box center [1317, 73] width 189 height 31
click at [1345, 83] on button "New PR" at bounding box center [1367, 73] width 89 height 29
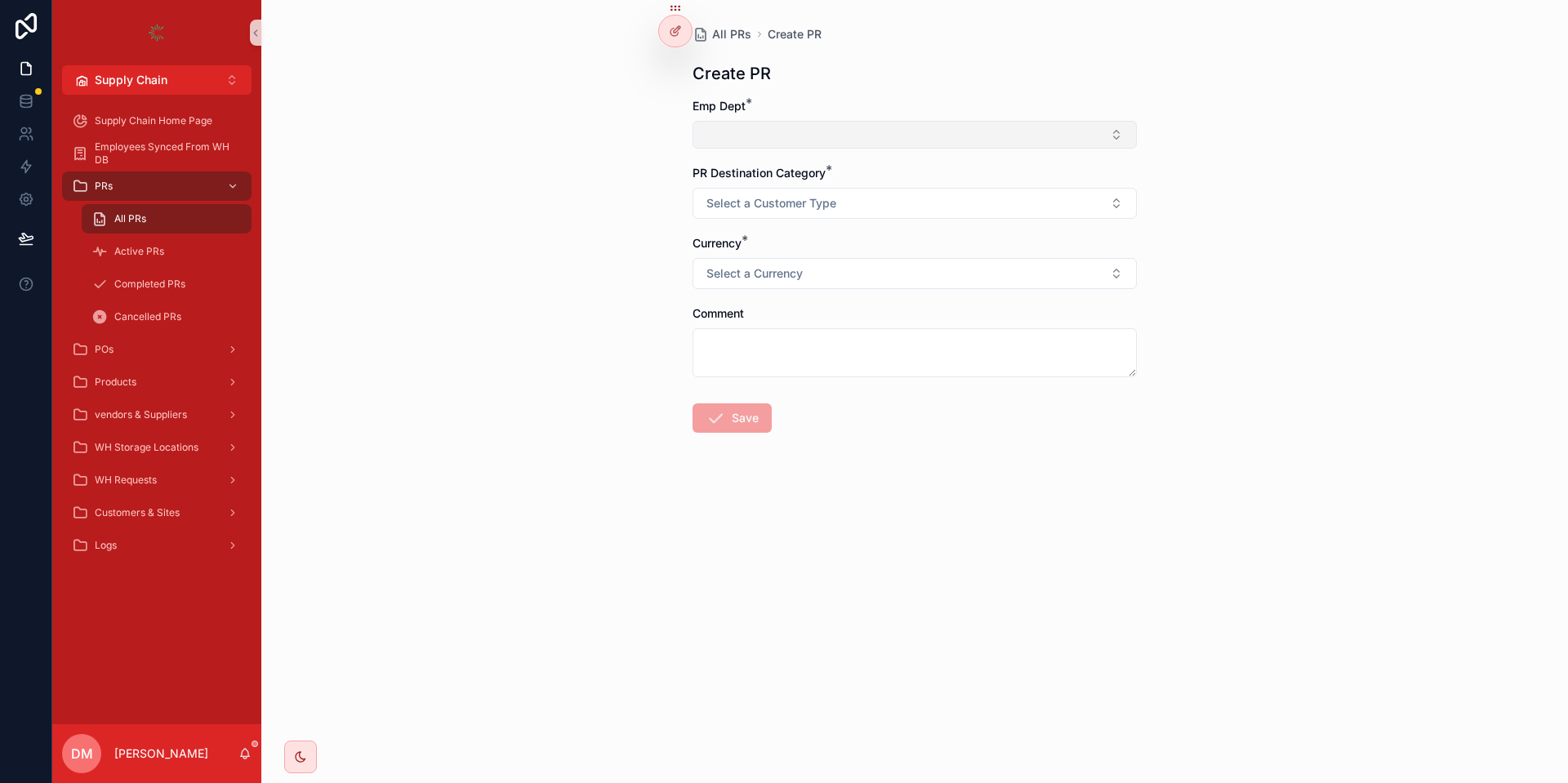
click at [904, 131] on button "Select Button" at bounding box center [915, 134] width 444 height 28
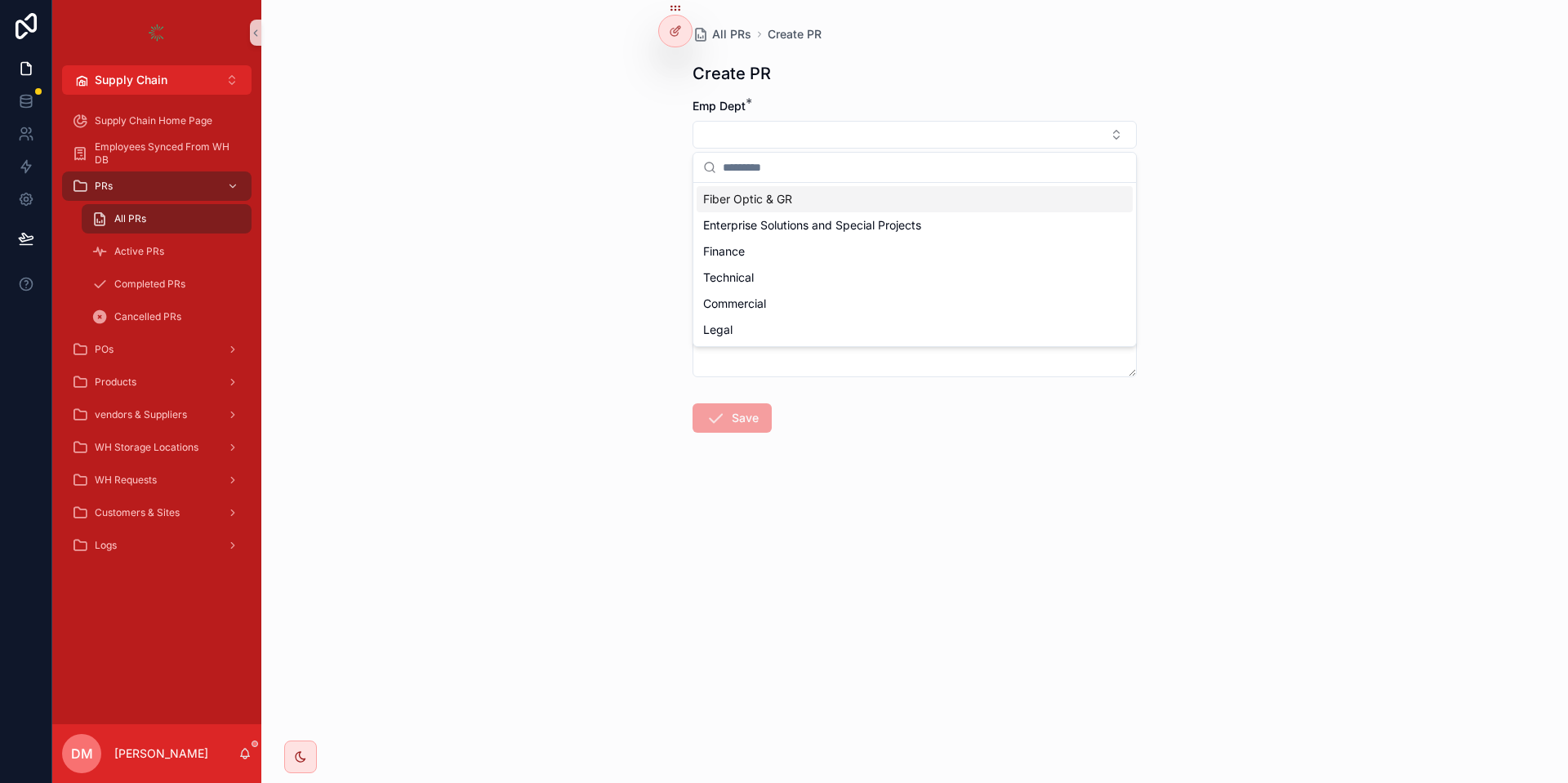
click at [673, 102] on div "All PRs Create PR Create PR Emp Dept * PR Destination Category * Select a Custo…" at bounding box center [915, 391] width 1307 height 783
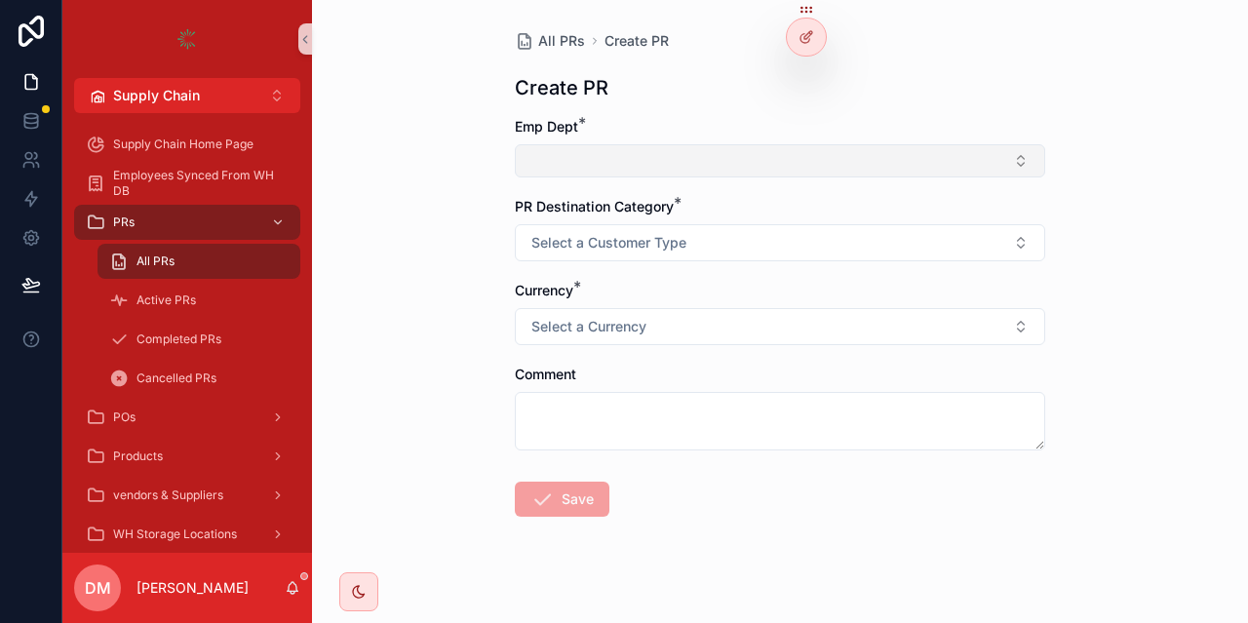
click at [694, 154] on button "Select Button" at bounding box center [780, 160] width 530 height 33
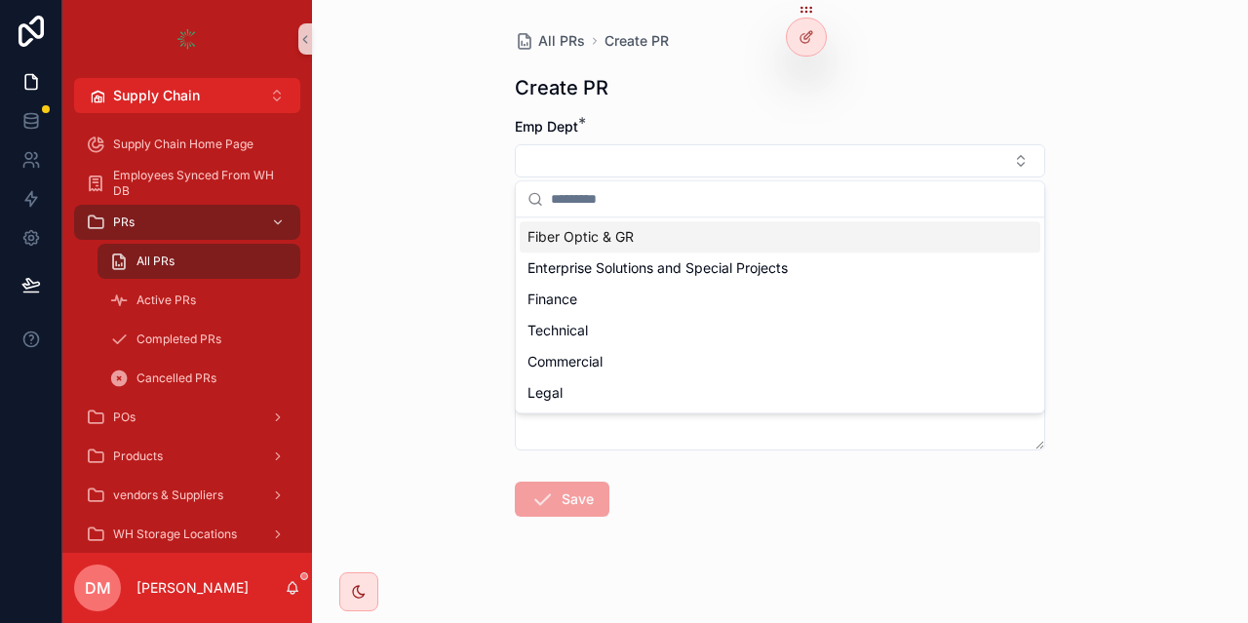
click at [621, 96] on div "Create PR" at bounding box center [780, 87] width 530 height 27
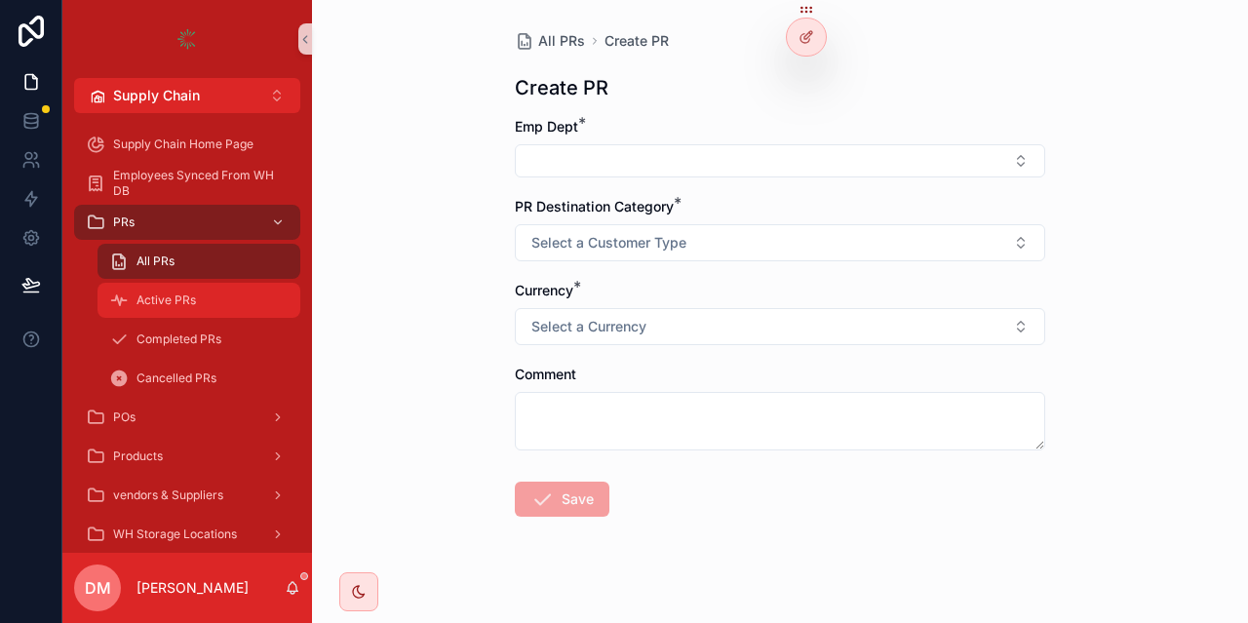
click at [184, 284] on link "Active PRs" at bounding box center [199, 300] width 203 height 35
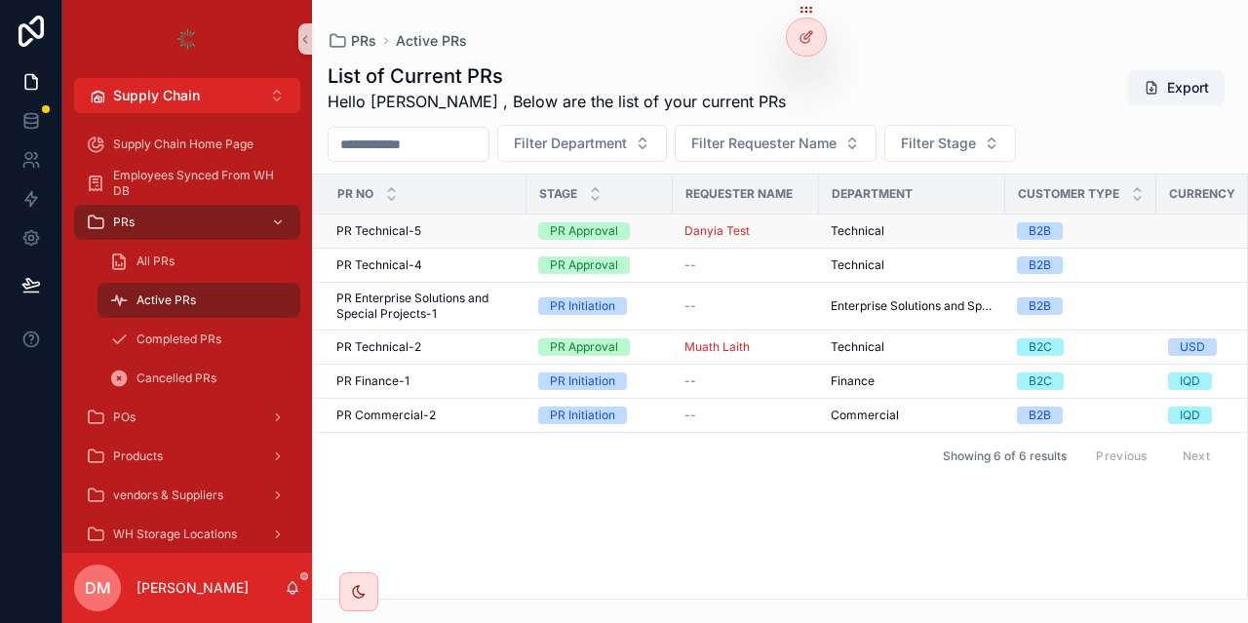
click at [461, 223] on div "PR Technical-5 PR Technical-5" at bounding box center [425, 231] width 178 height 16
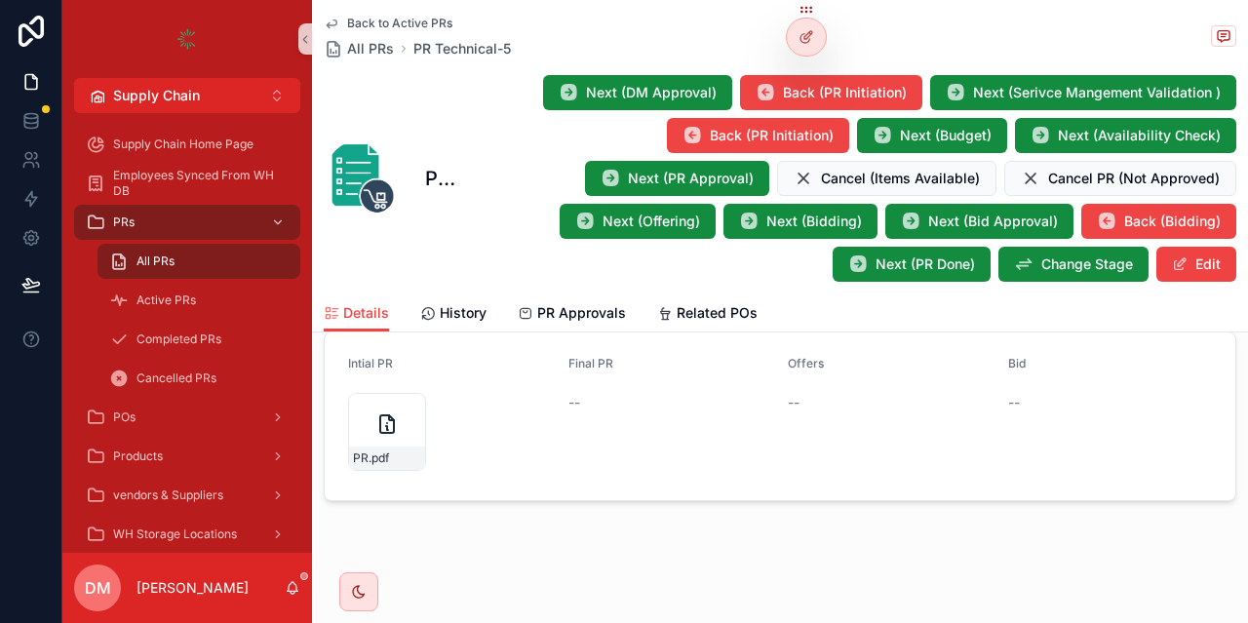
scroll to position [935, 0]
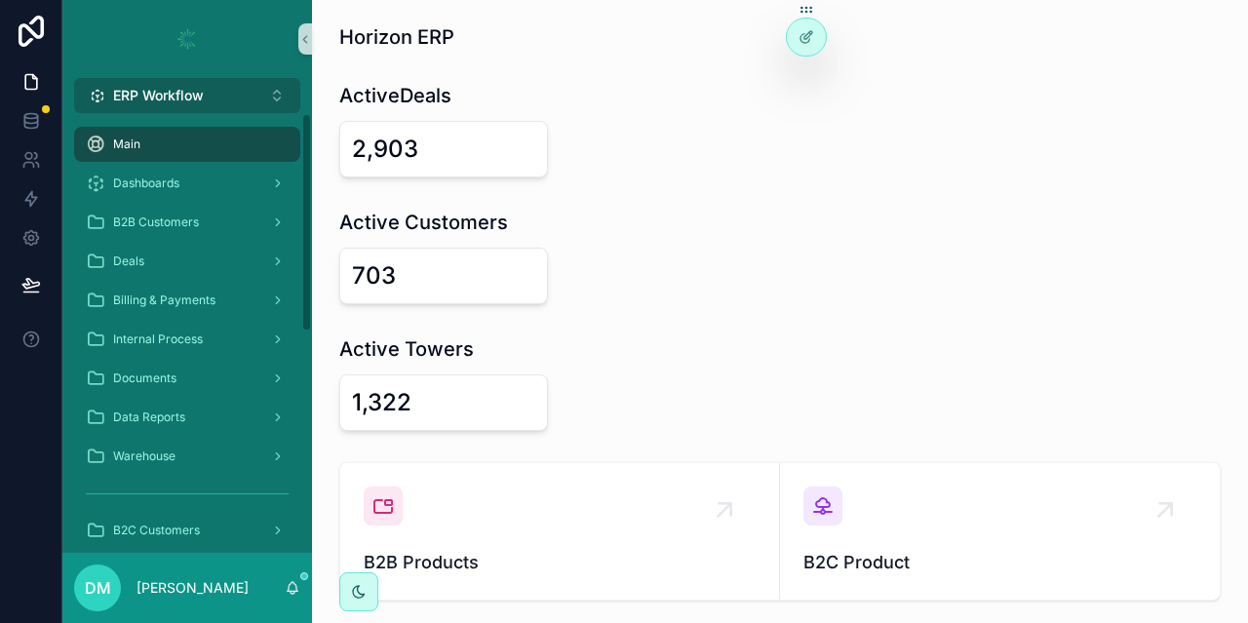
click at [192, 92] on span "ERP Workflow" at bounding box center [158, 96] width 91 height 20
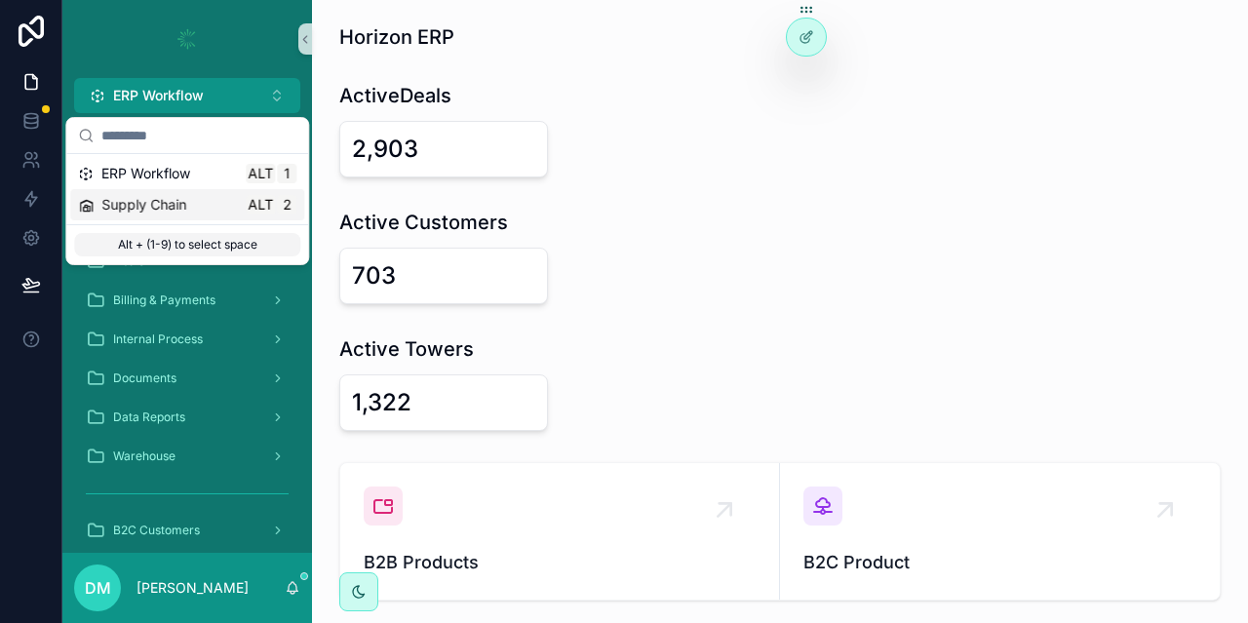
click at [128, 196] on span "Supply Chain" at bounding box center [143, 205] width 85 height 20
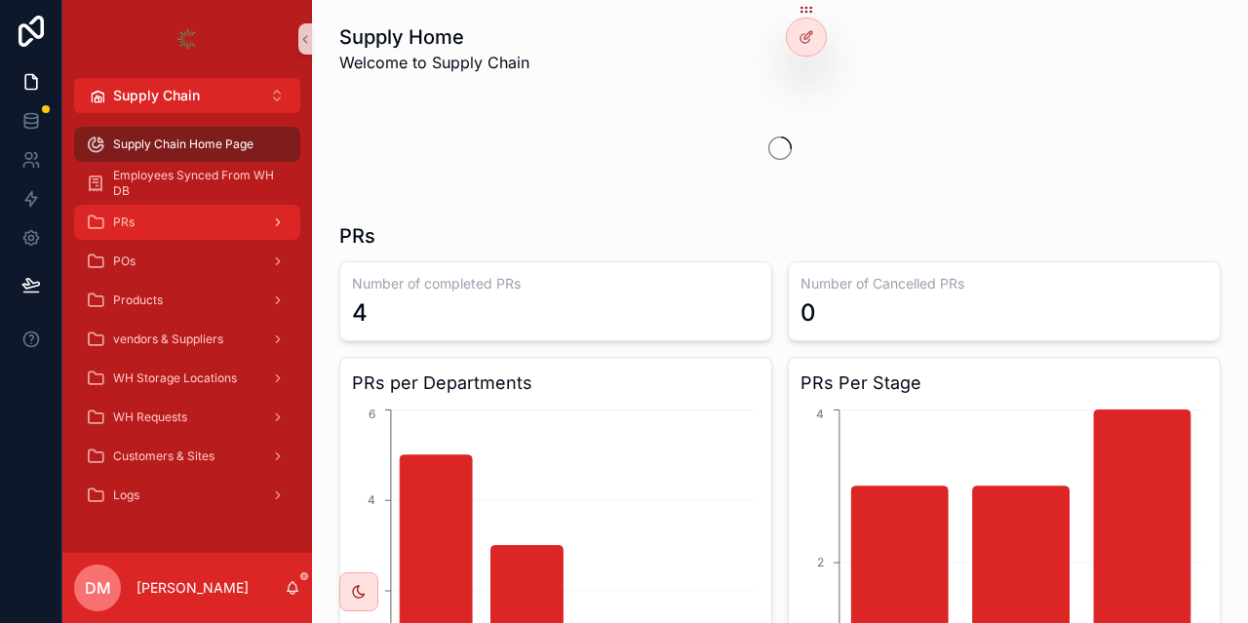
click at [157, 225] on div "PRs" at bounding box center [187, 222] width 203 height 31
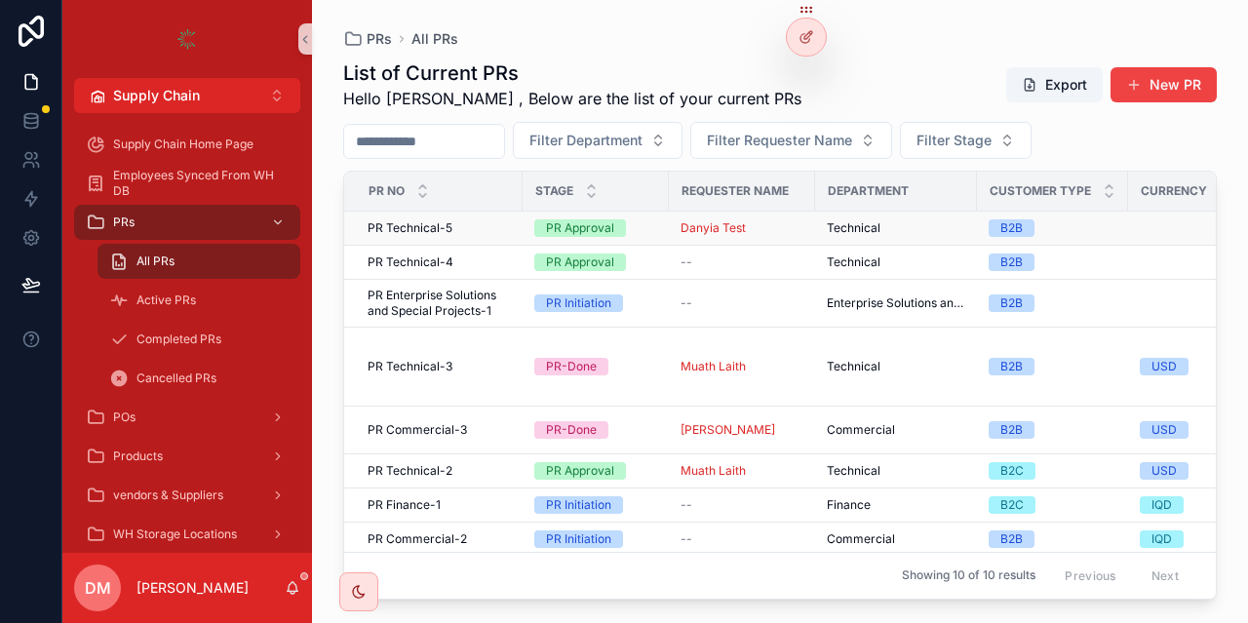
click at [425, 233] on span "PR Technical-5" at bounding box center [410, 228] width 85 height 16
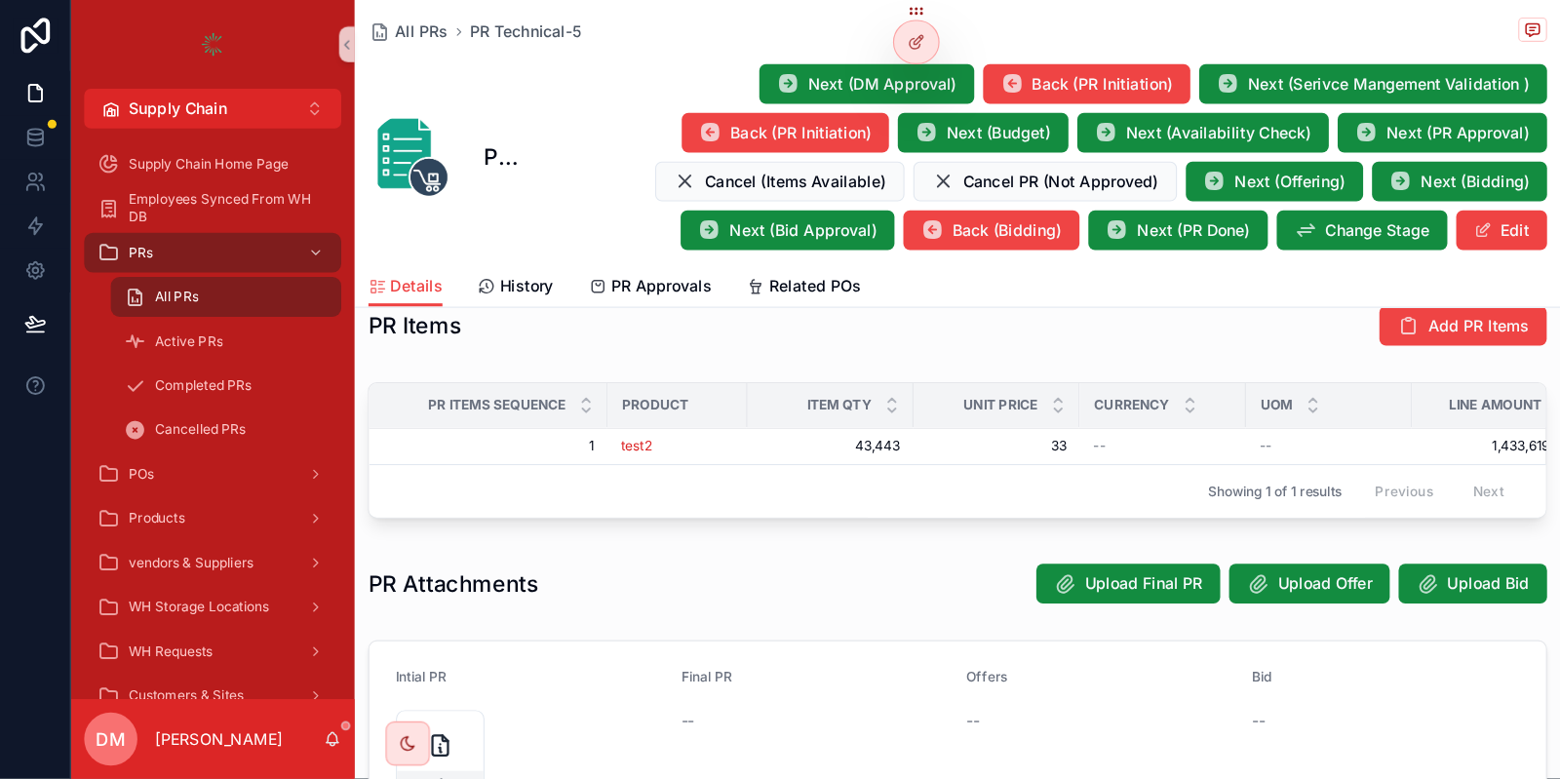
scroll to position [636, 0]
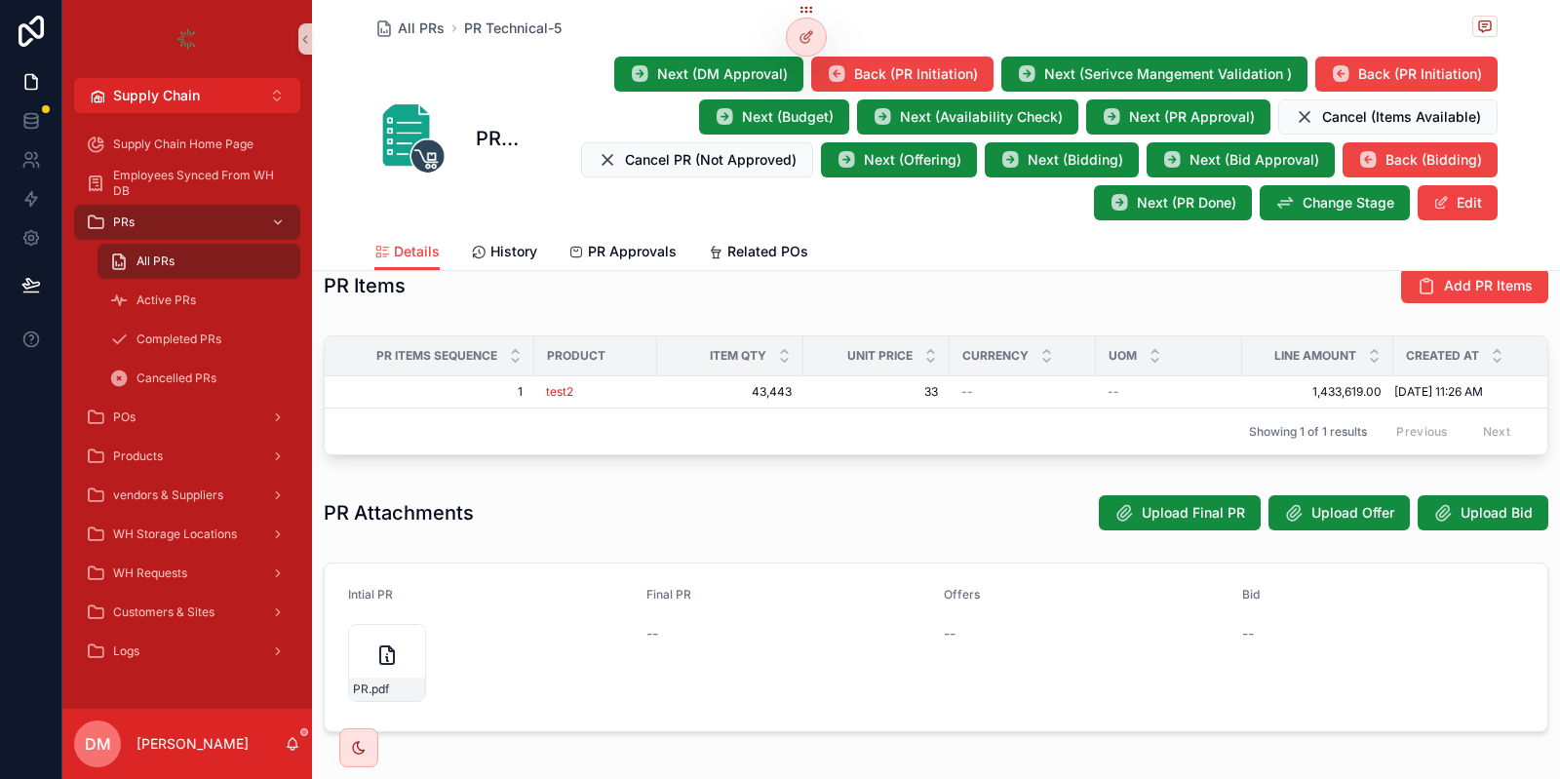
click at [568, 302] on div "PR Items Add PR Items" at bounding box center [936, 285] width 1225 height 37
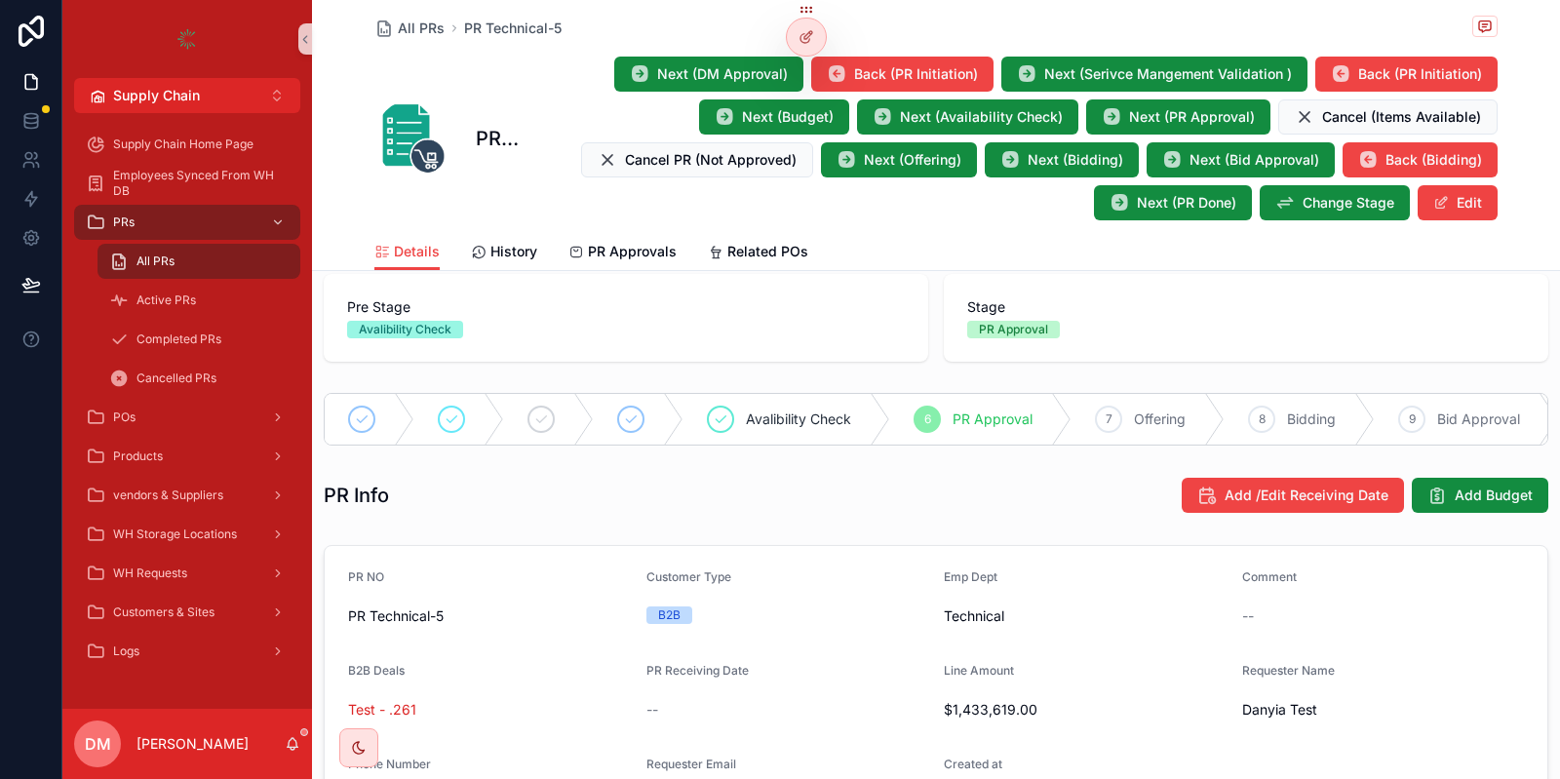
scroll to position [0, 0]
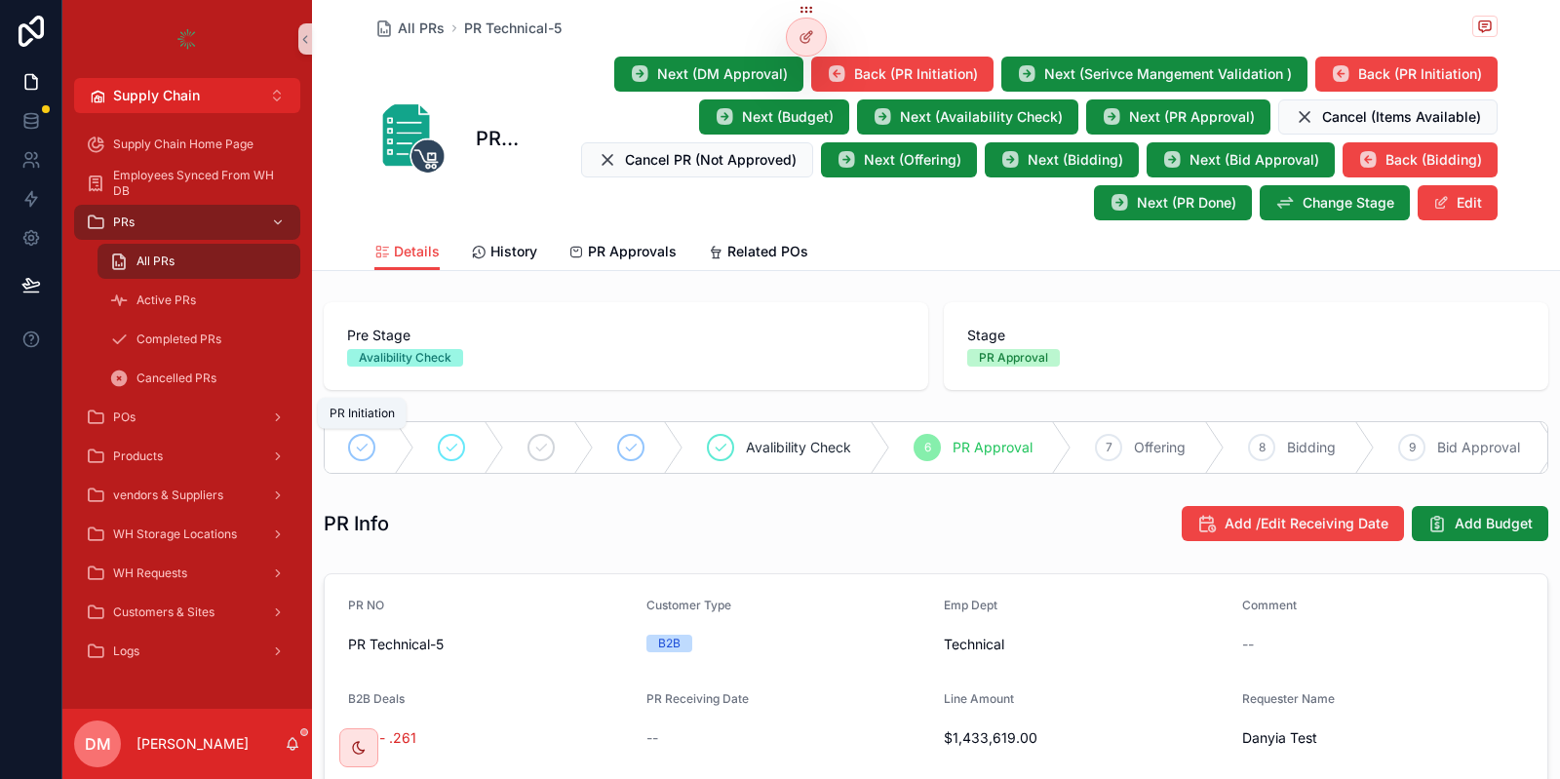
drag, startPoint x: 340, startPoint y: 442, endPoint x: 373, endPoint y: 442, distance: 33.2
click at [373, 442] on div "scrollable content" at bounding box center [370, 447] width 90 height 51
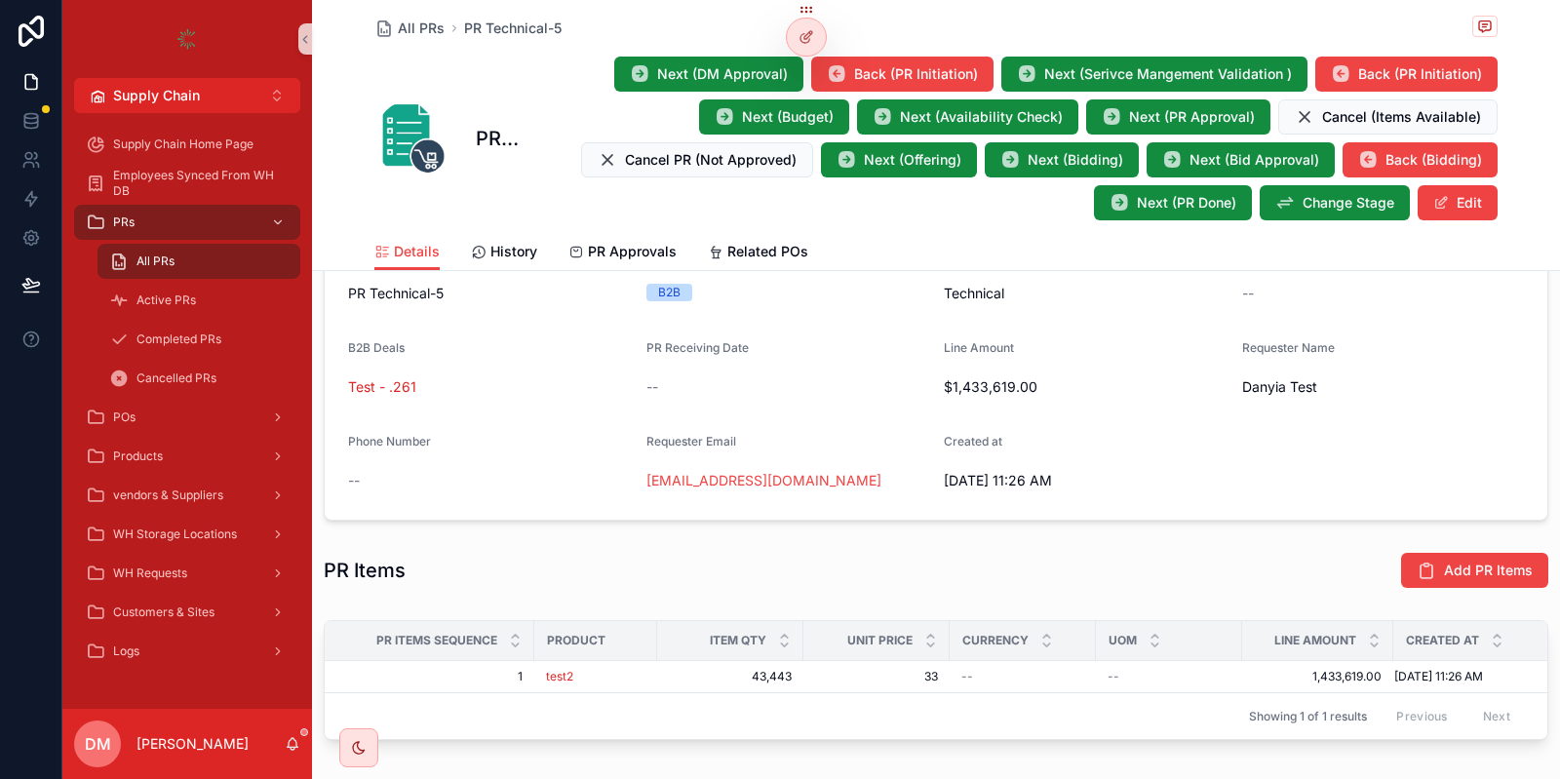
scroll to position [585, 0]
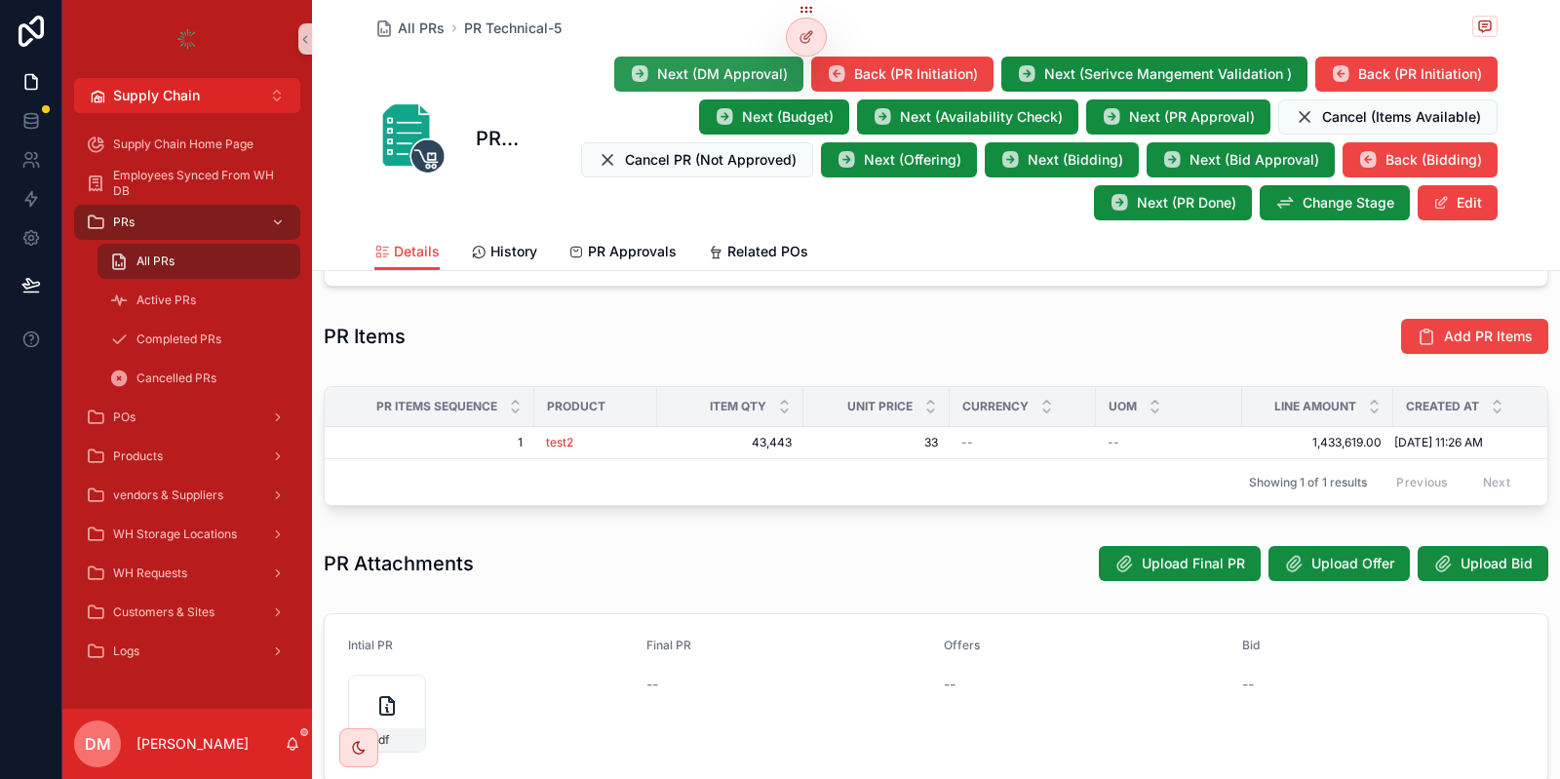
click at [697, 60] on button "Next (DM Approval)" at bounding box center [708, 74] width 189 height 35
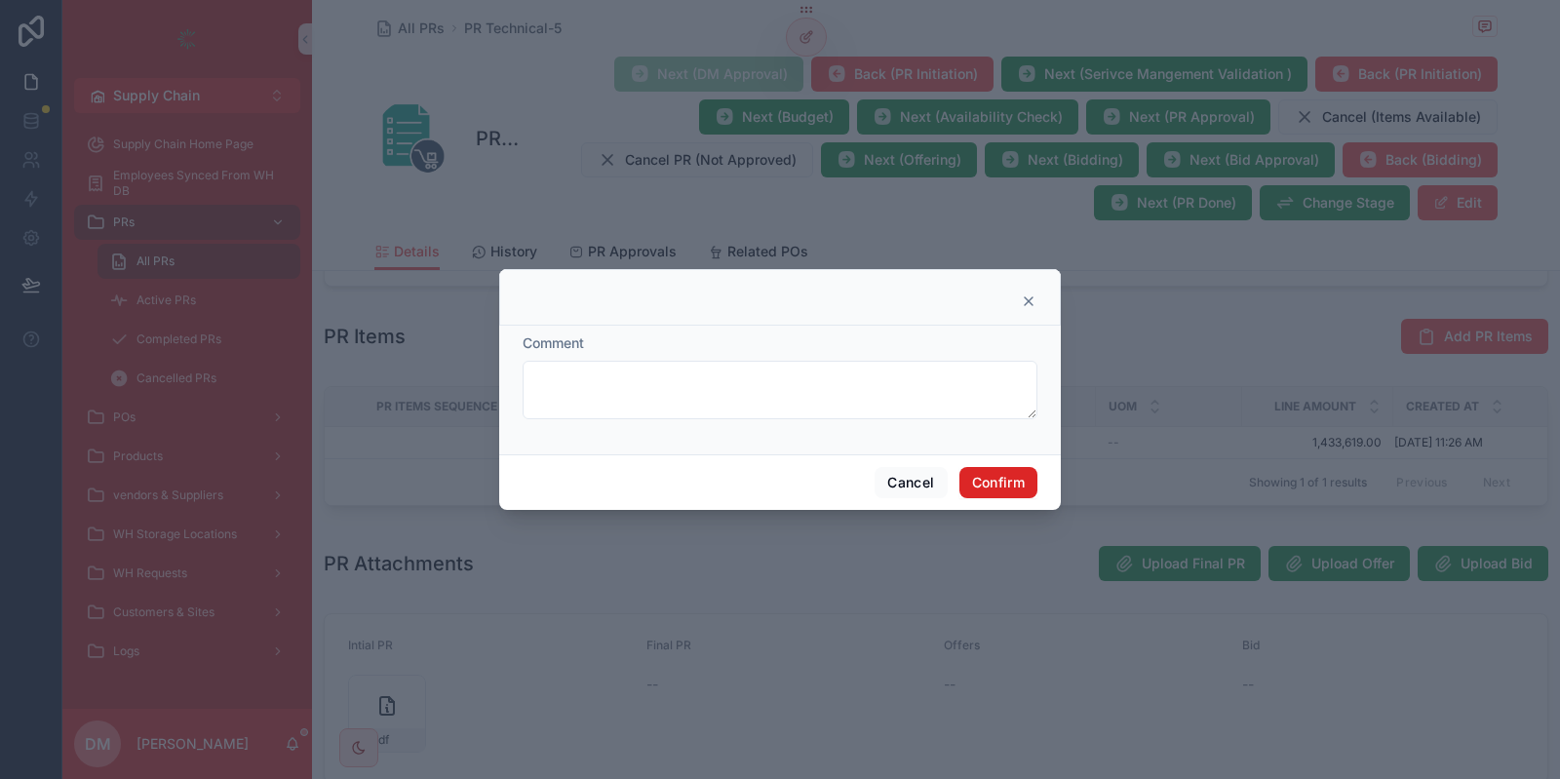
click at [1021, 490] on button "Confirm" at bounding box center [998, 482] width 78 height 31
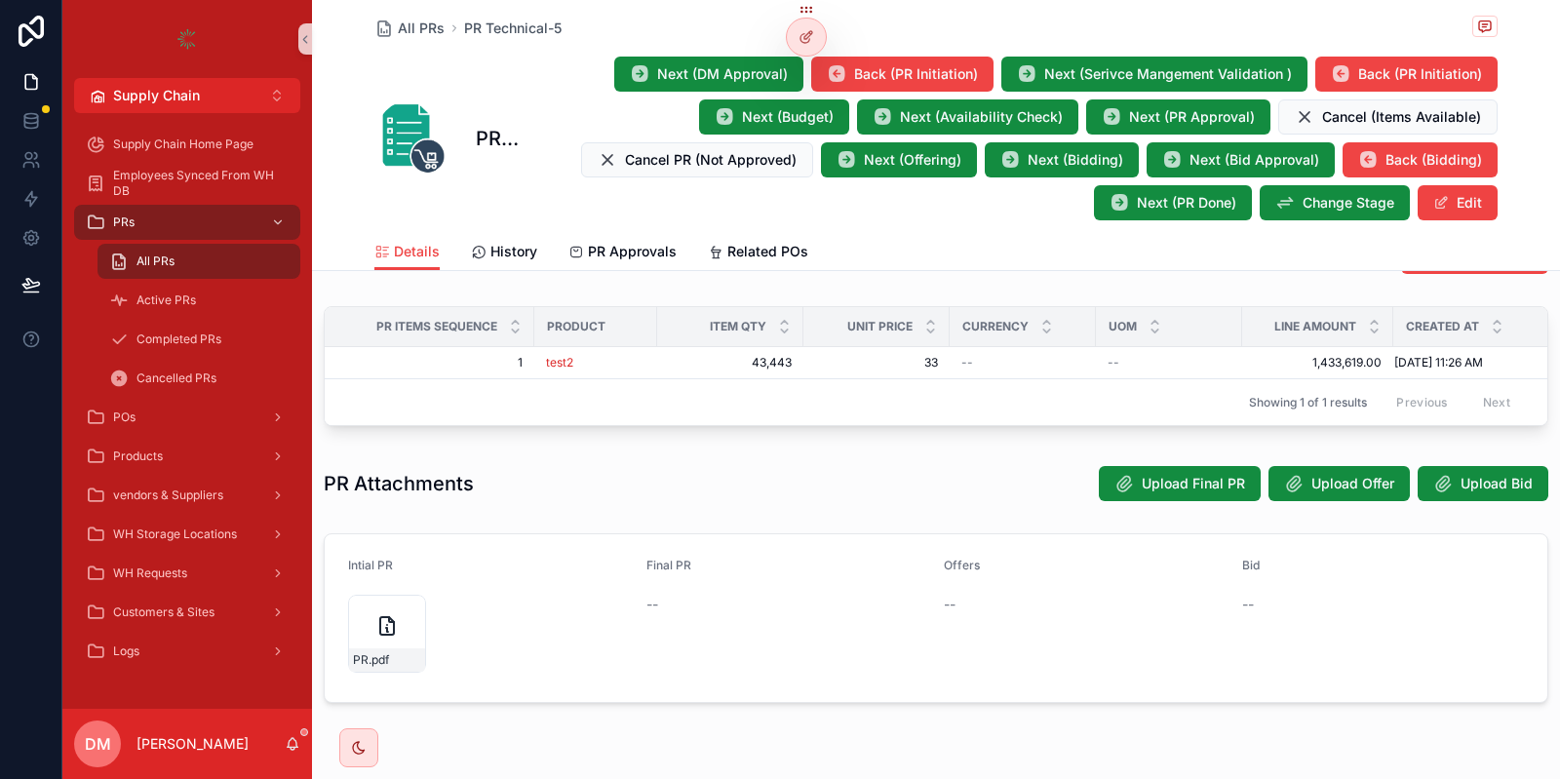
scroll to position [718, 0]
